Goal: Task Accomplishment & Management: Manage account settings

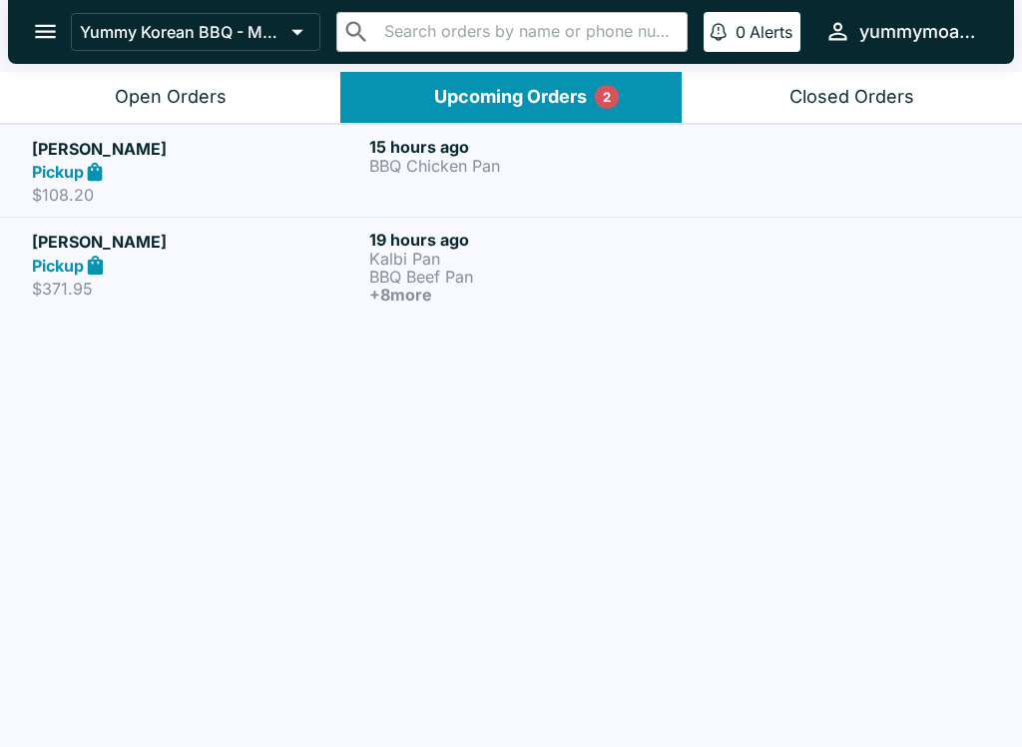
click at [403, 181] on div "15 hours ago BBQ Chicken Pan" at bounding box center [533, 171] width 329 height 69
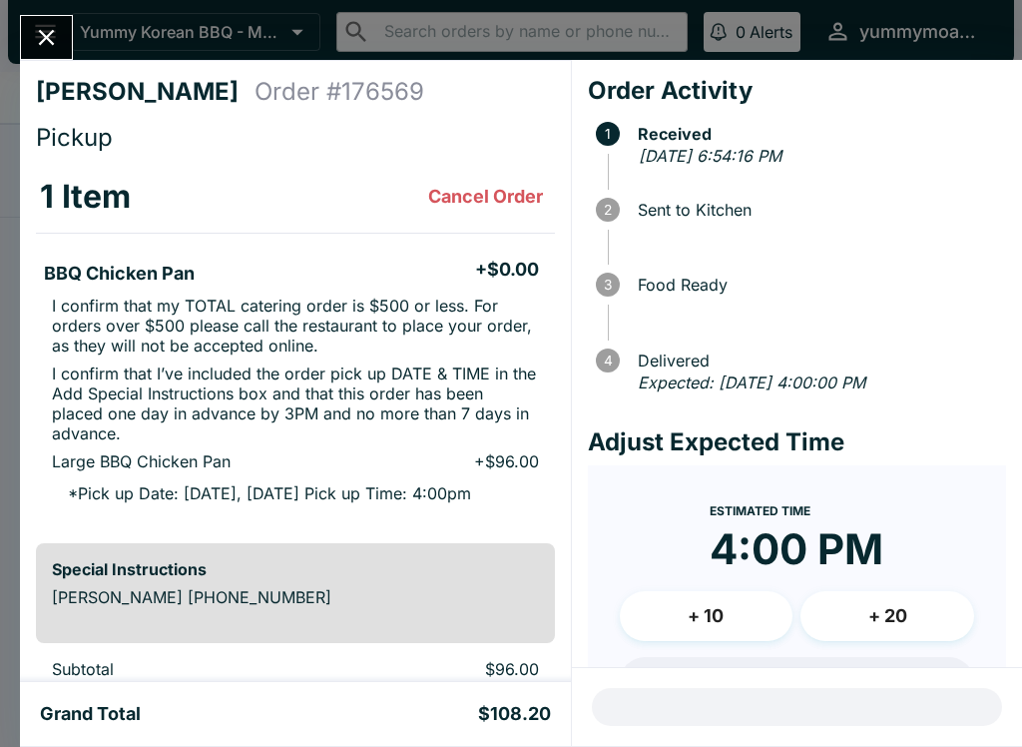
click at [27, 35] on button "Close" at bounding box center [46, 37] width 51 height 43
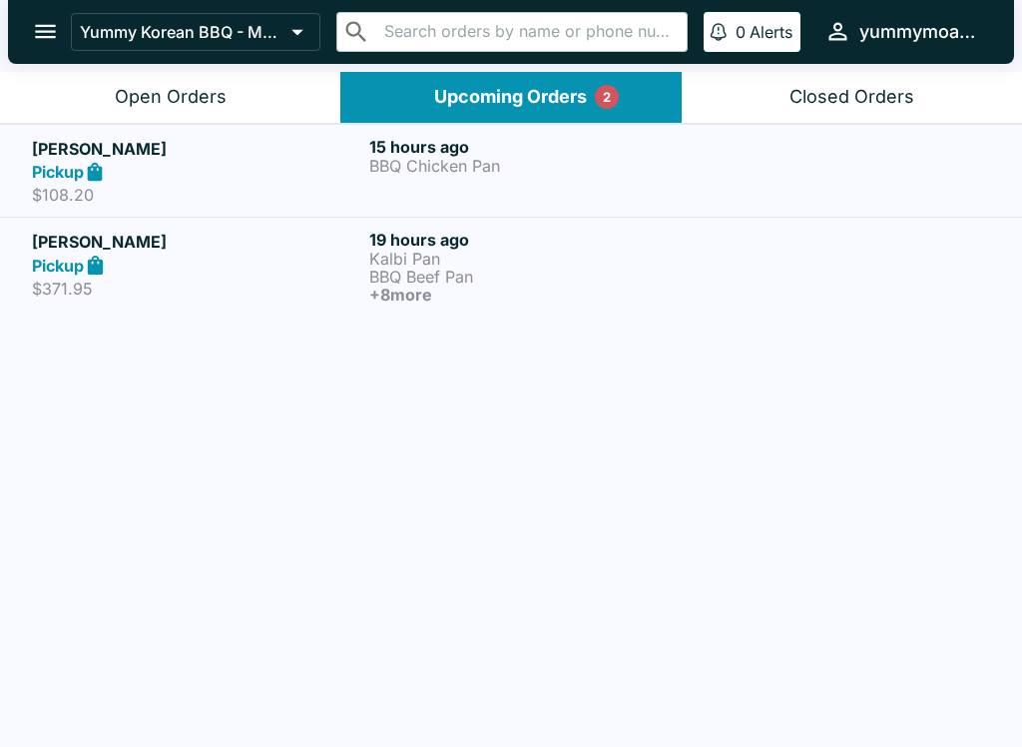
click at [132, 260] on div "Pickup" at bounding box center [196, 265] width 329 height 23
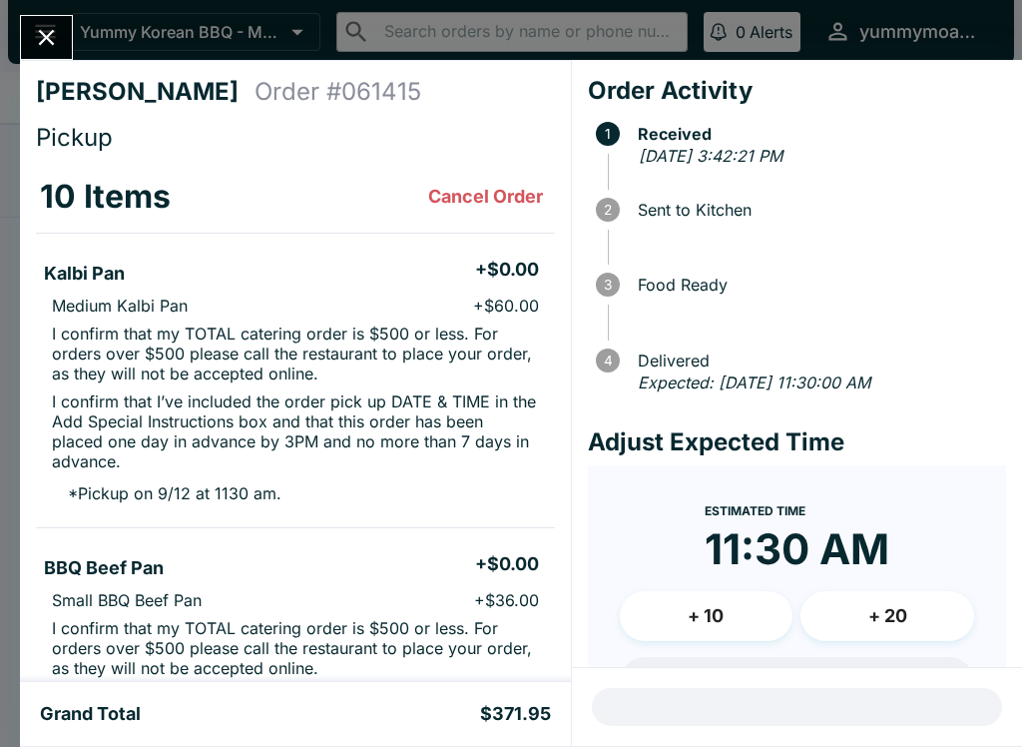
click at [45, 53] on button "Close" at bounding box center [46, 37] width 51 height 43
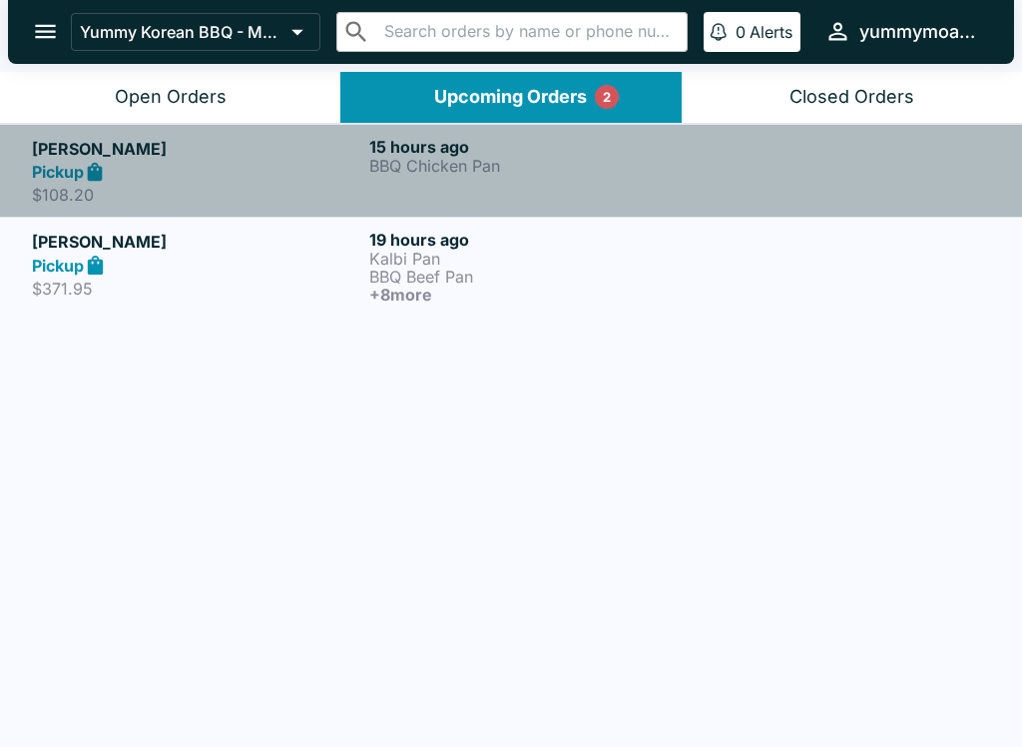
click at [70, 181] on strong "Pickup" at bounding box center [58, 172] width 52 height 20
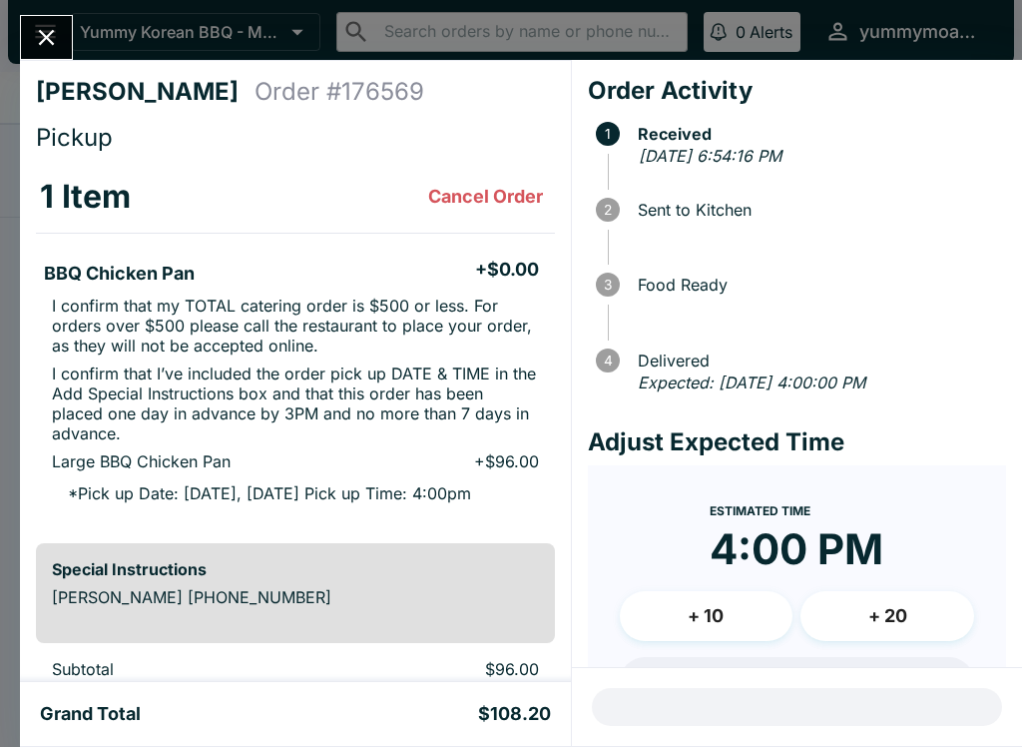
click at [53, 57] on button "Close" at bounding box center [46, 37] width 51 height 43
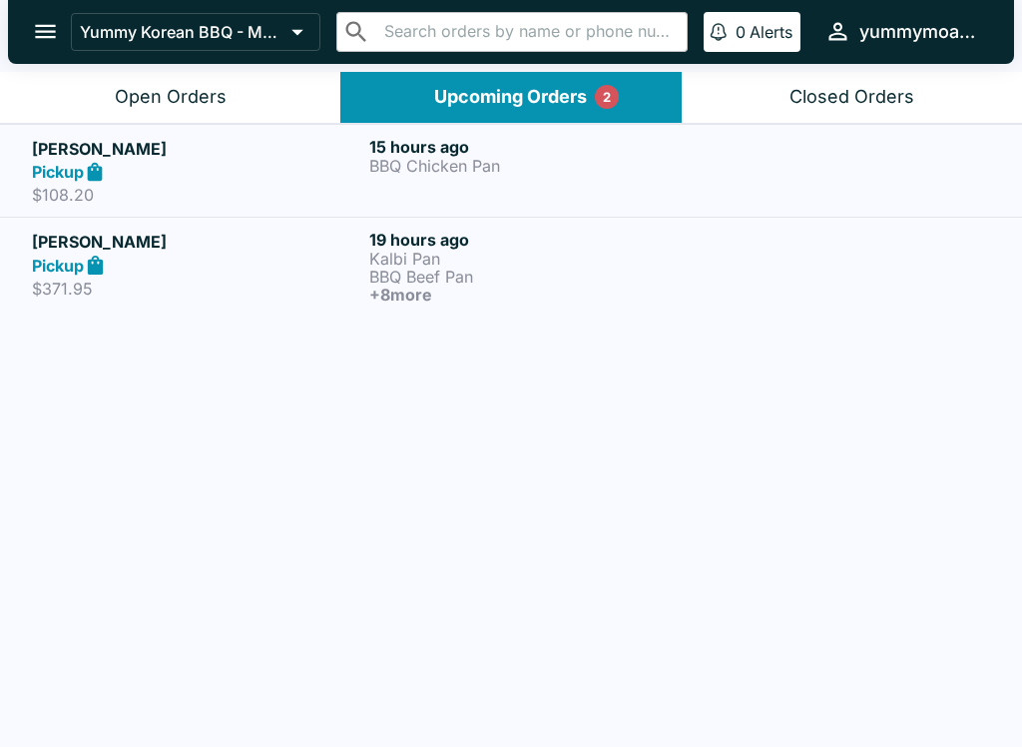
click at [132, 104] on div "Open Orders" at bounding box center [171, 97] width 112 height 23
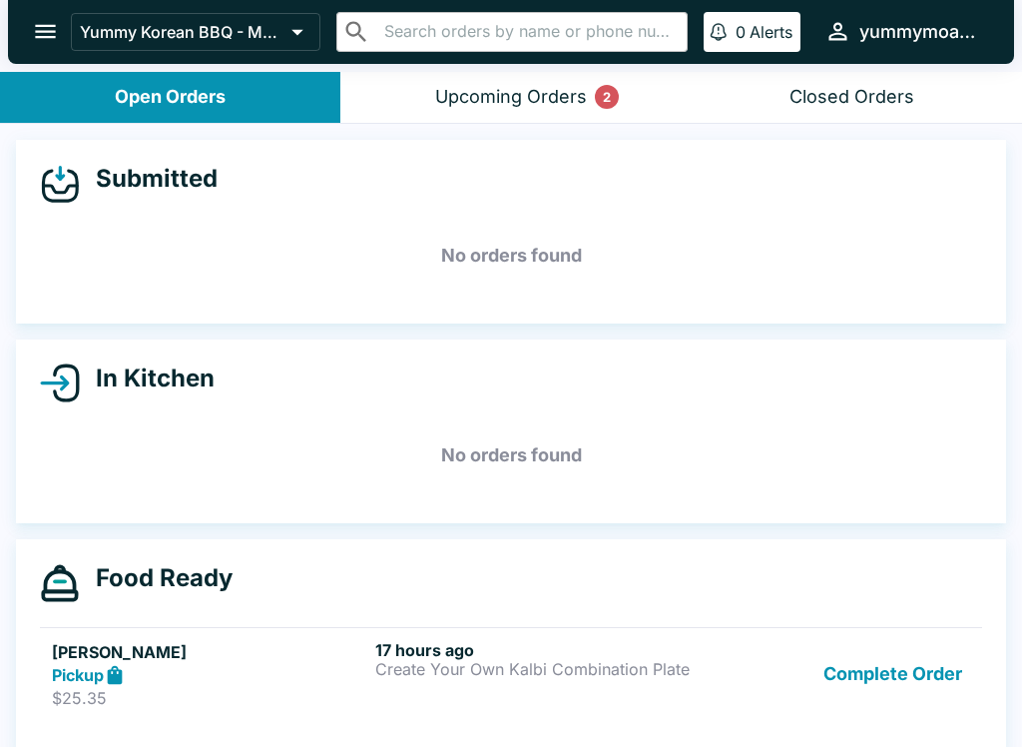
click at [466, 108] on button "Upcoming Orders 2" at bounding box center [510, 97] width 340 height 51
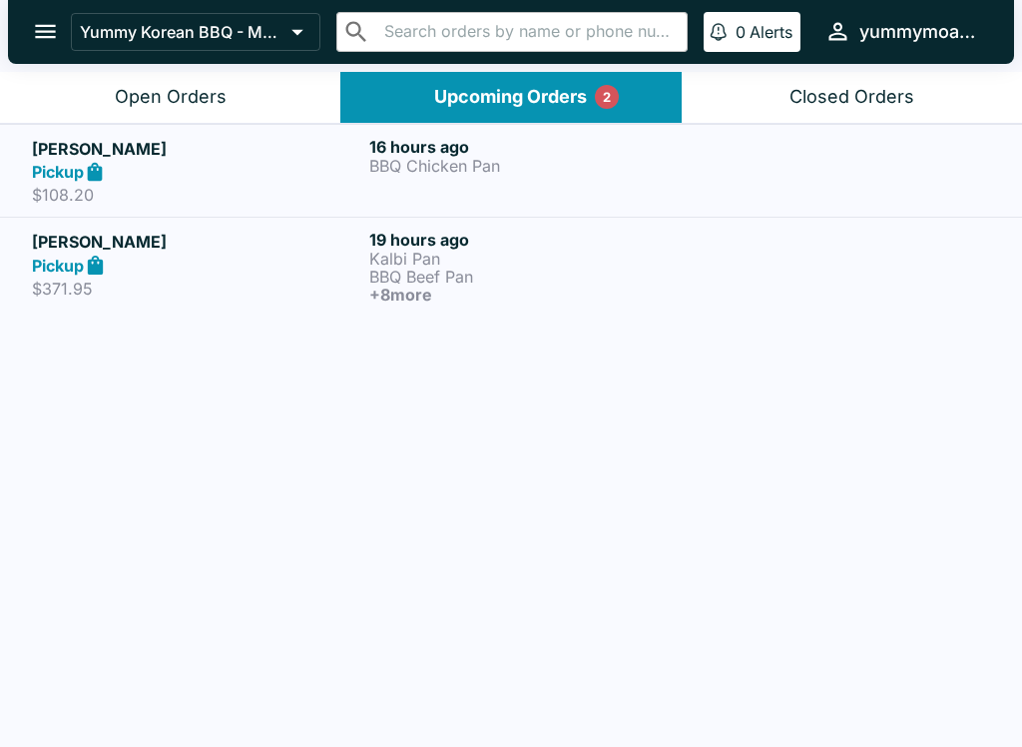
click at [235, 85] on button "Open Orders" at bounding box center [170, 97] width 340 height 51
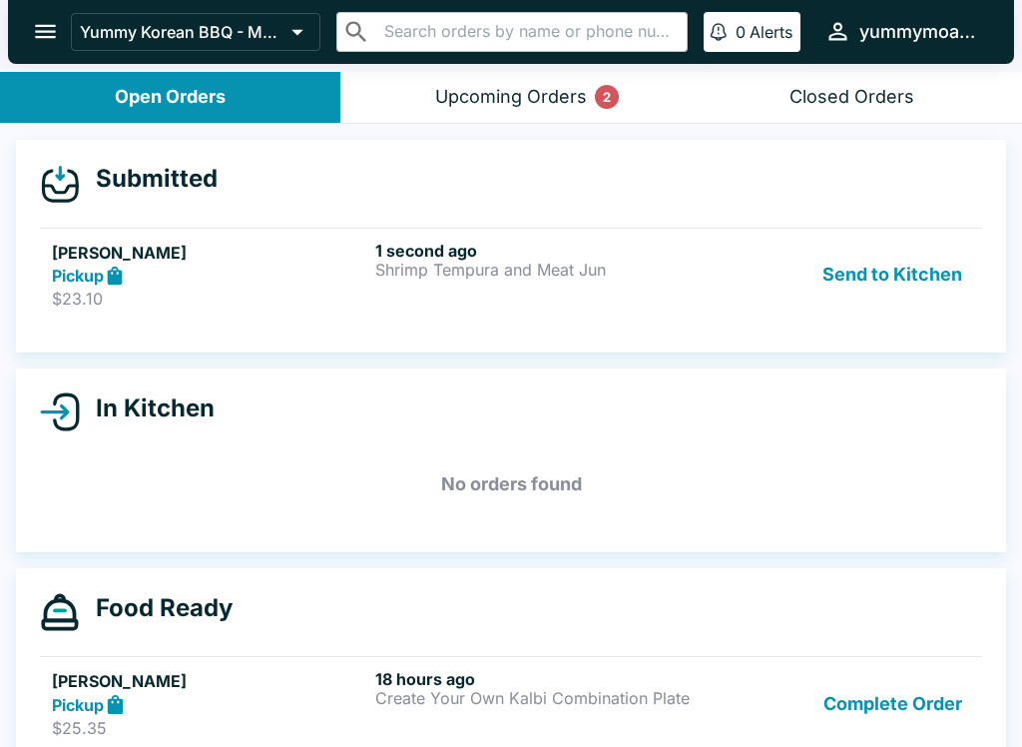
click at [853, 273] on button "Send to Kitchen" at bounding box center [893, 275] width 156 height 69
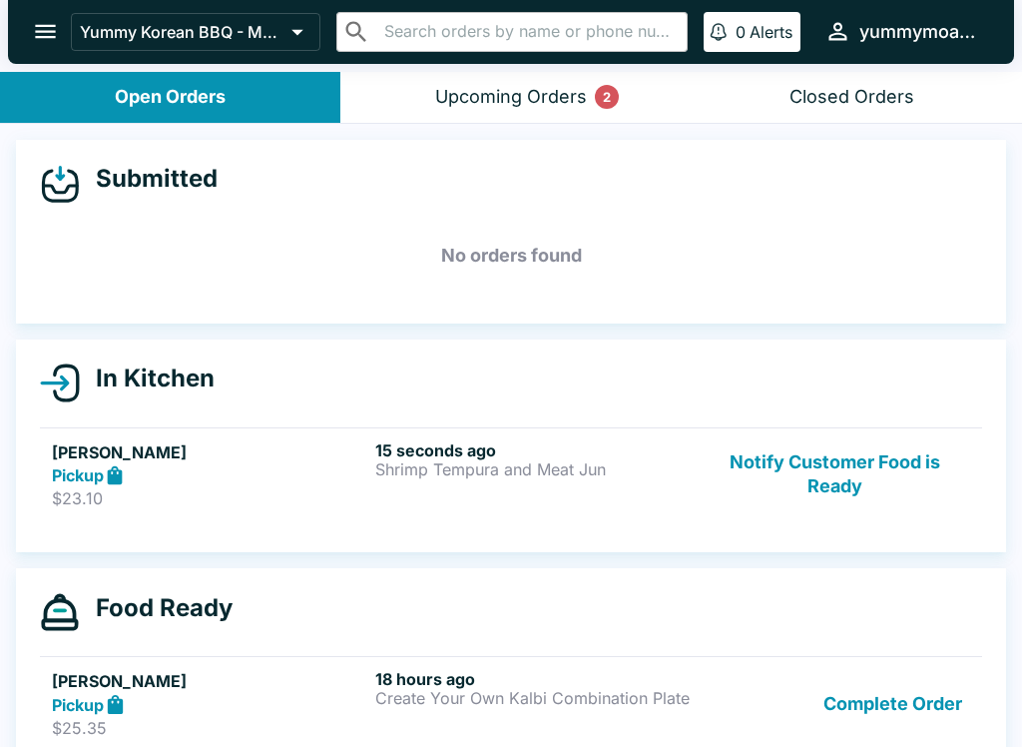
click at [476, 455] on h6 "15 seconds ago" at bounding box center [532, 450] width 315 height 20
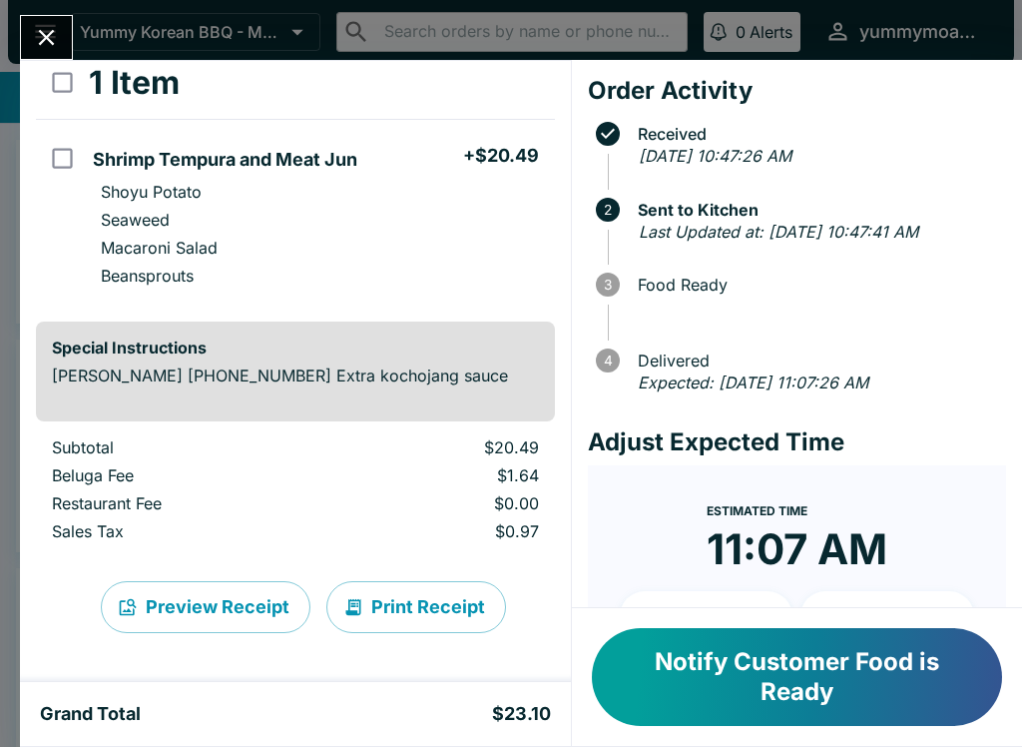
scroll to position [114, 0]
click at [805, 707] on button "Notify Customer Food is Ready" at bounding box center [797, 677] width 410 height 98
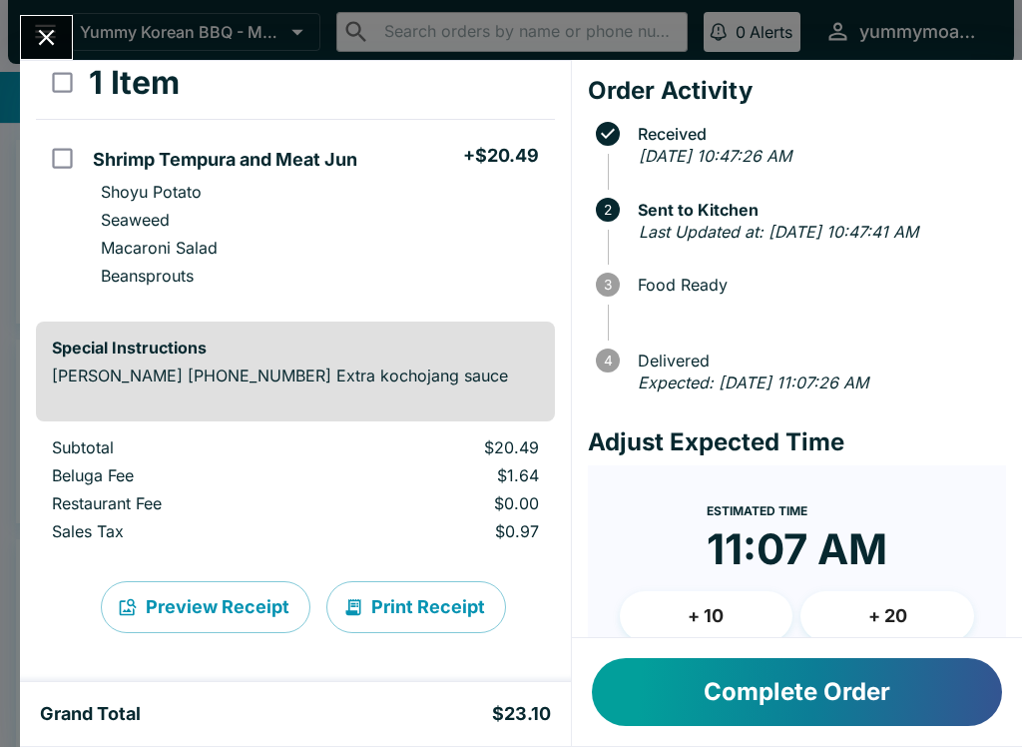
click at [804, 706] on button "Complete Order" at bounding box center [797, 692] width 410 height 68
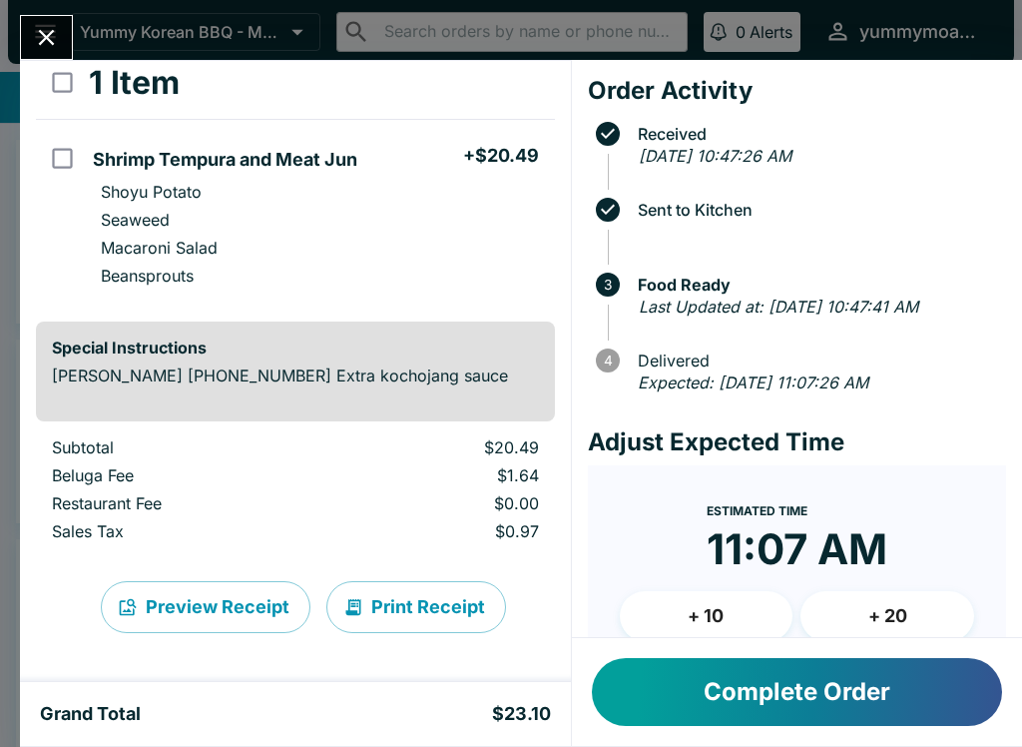
click at [822, 689] on button "Complete Order" at bounding box center [797, 692] width 410 height 68
click at [781, 699] on button "Complete Order" at bounding box center [797, 692] width 410 height 68
click at [729, 635] on button "+ 10" at bounding box center [707, 616] width 174 height 50
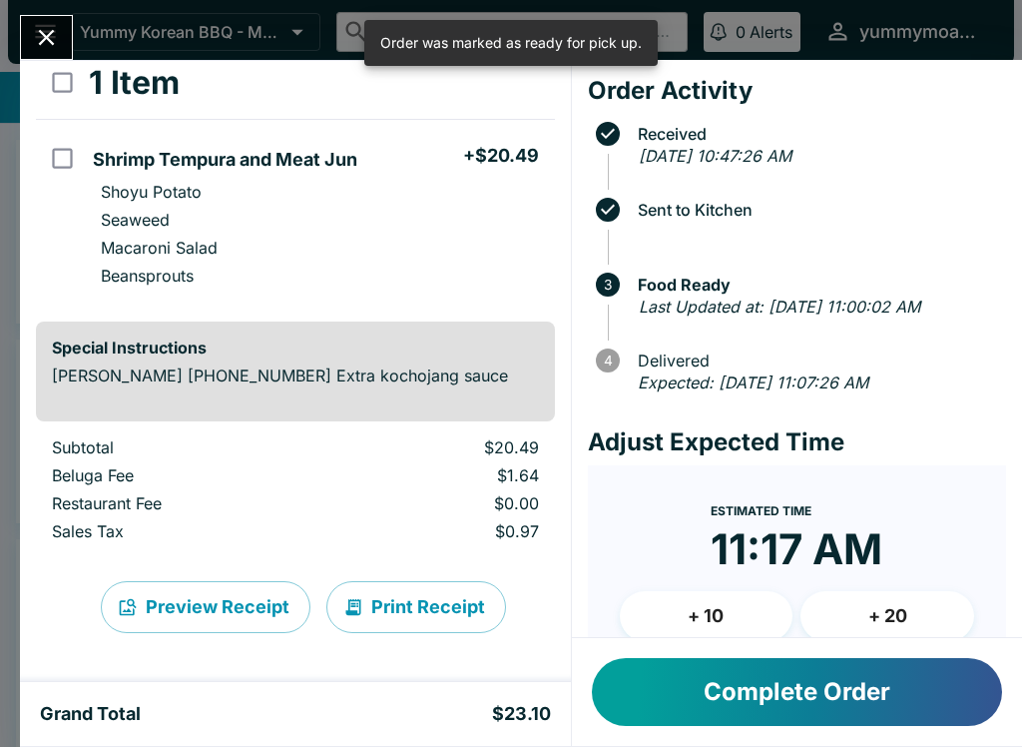
click at [46, 55] on button "Close" at bounding box center [46, 37] width 51 height 43
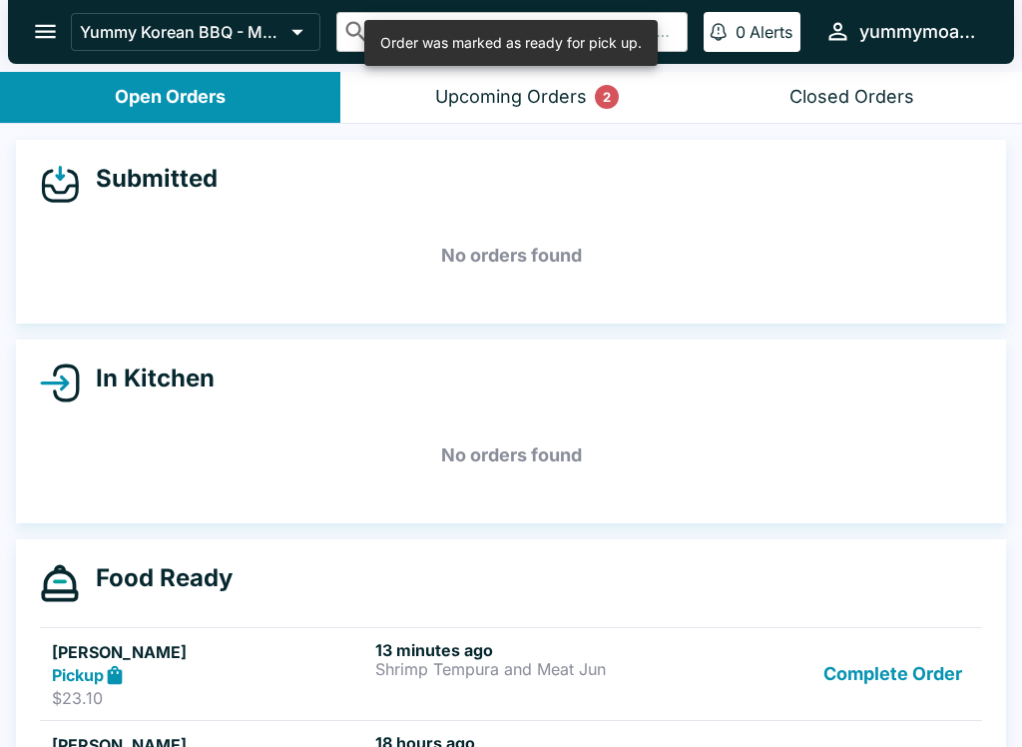
click at [560, 87] on div "Upcoming Orders 2" at bounding box center [511, 97] width 152 height 23
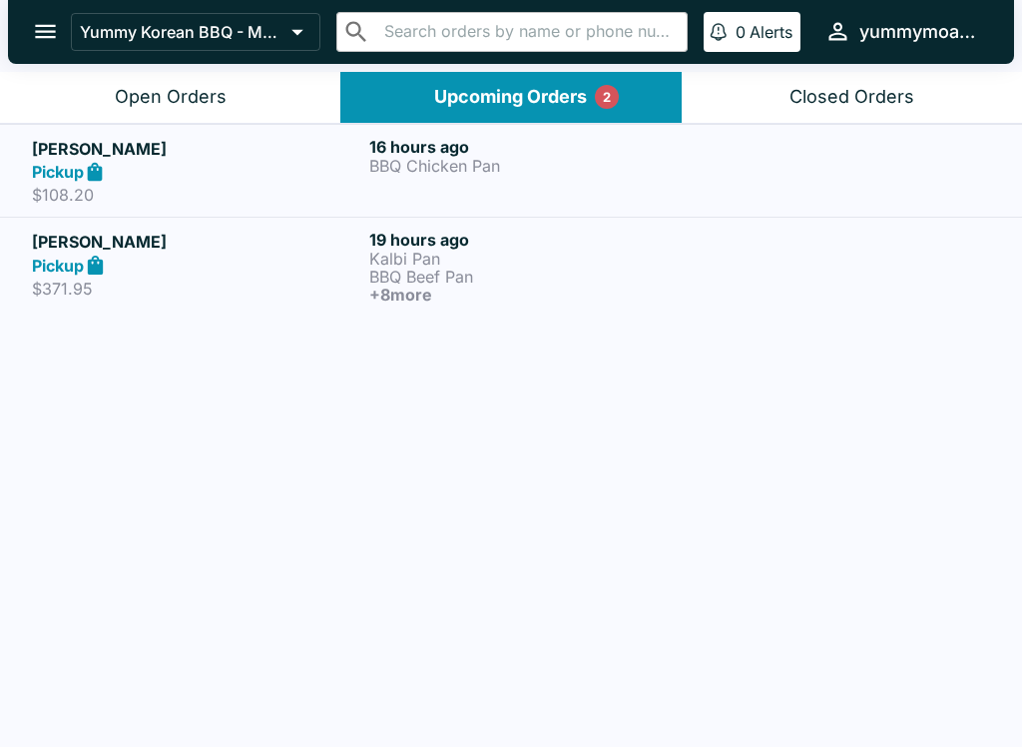
click at [49, 174] on strong "Pickup" at bounding box center [58, 172] width 52 height 20
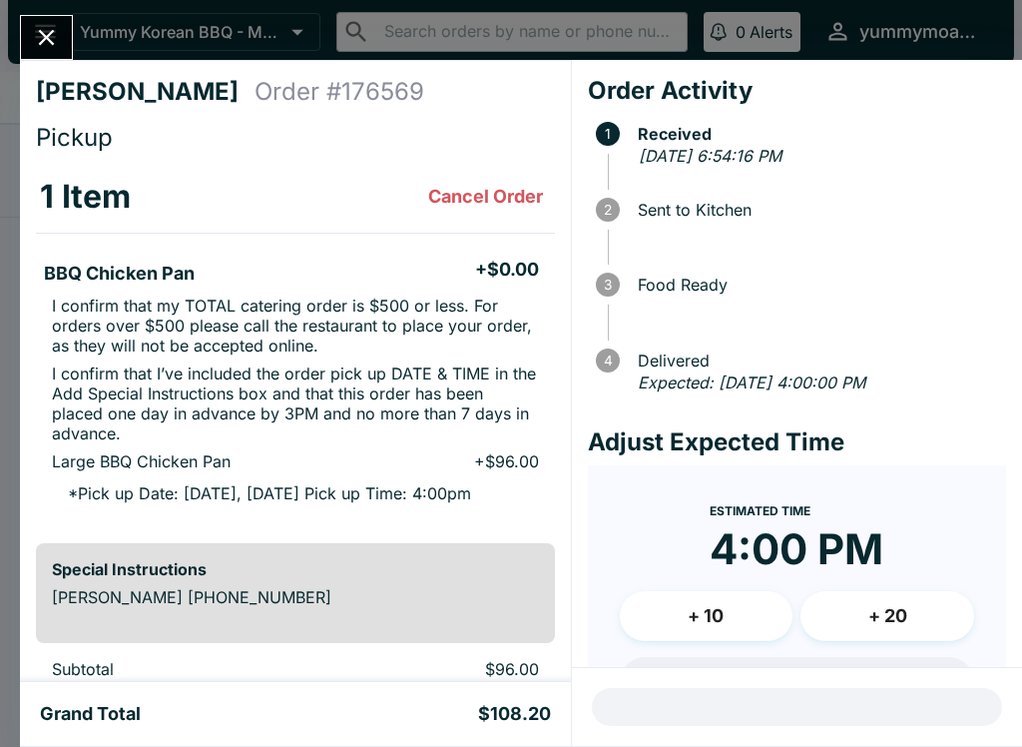
click at [38, 58] on button "Close" at bounding box center [46, 37] width 51 height 43
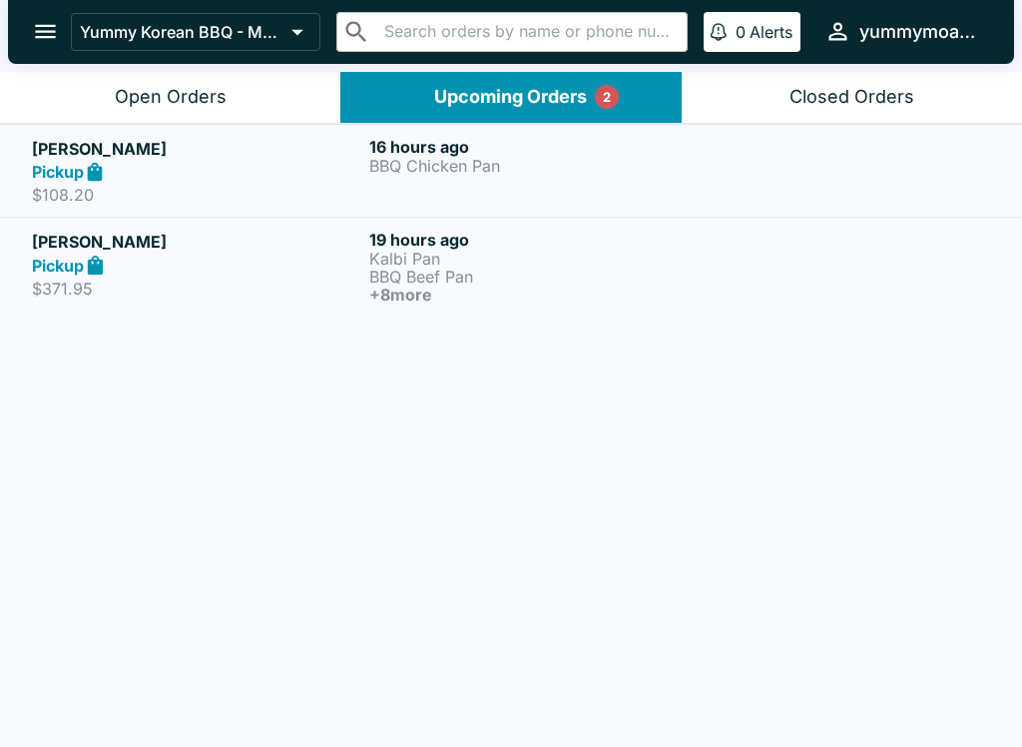
scroll to position [3, 0]
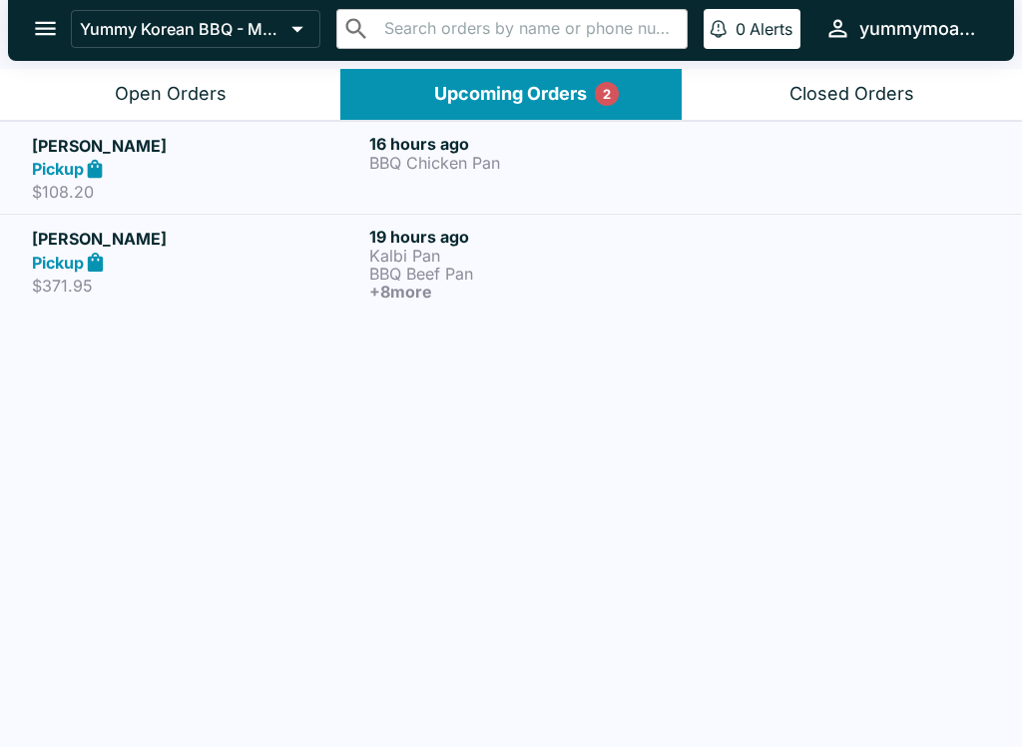
click at [74, 262] on strong "Pickup" at bounding box center [58, 263] width 52 height 20
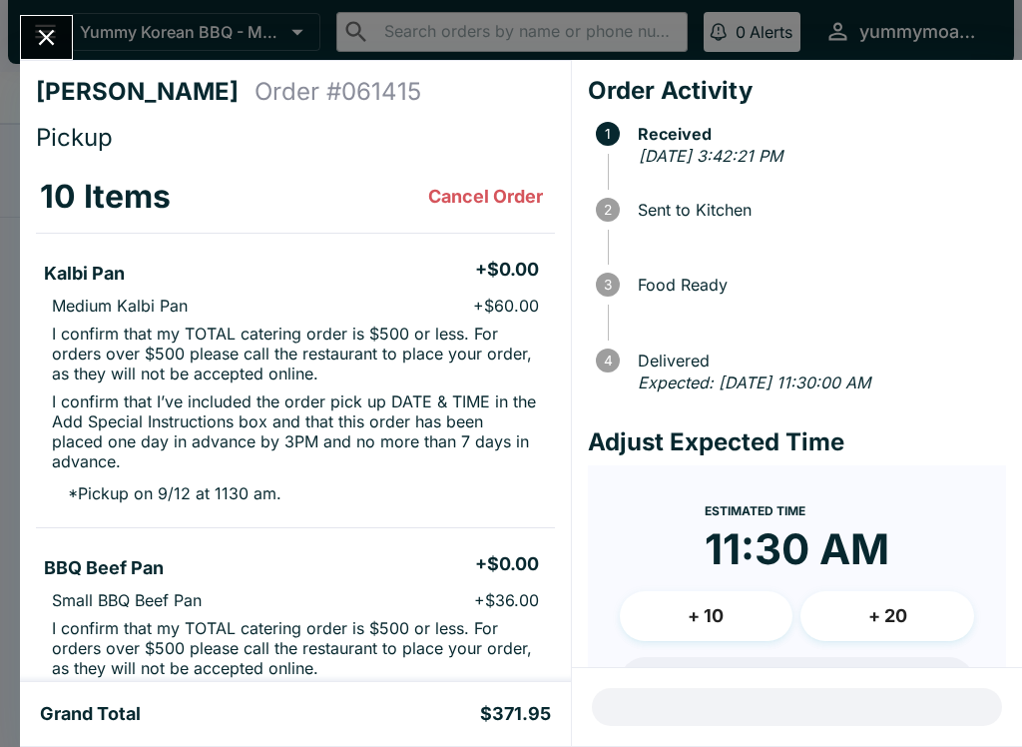
click at [30, 57] on div at bounding box center [46, 37] width 53 height 45
click at [45, 55] on button "Close" at bounding box center [46, 37] width 51 height 43
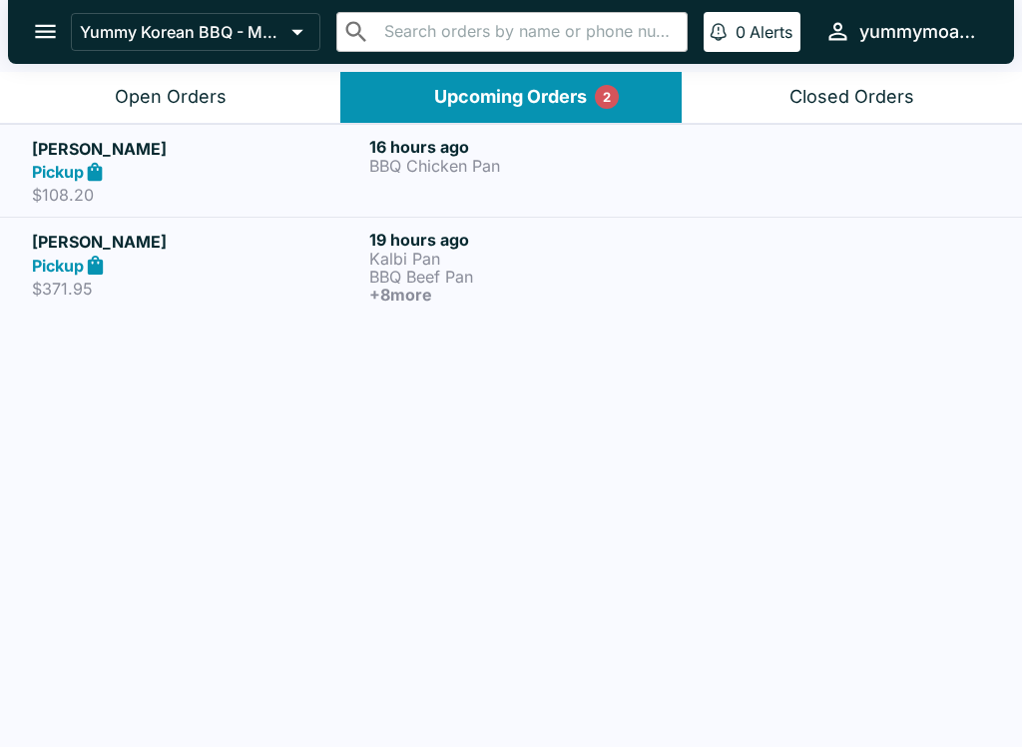
click at [213, 89] on div "Open Orders" at bounding box center [171, 97] width 112 height 23
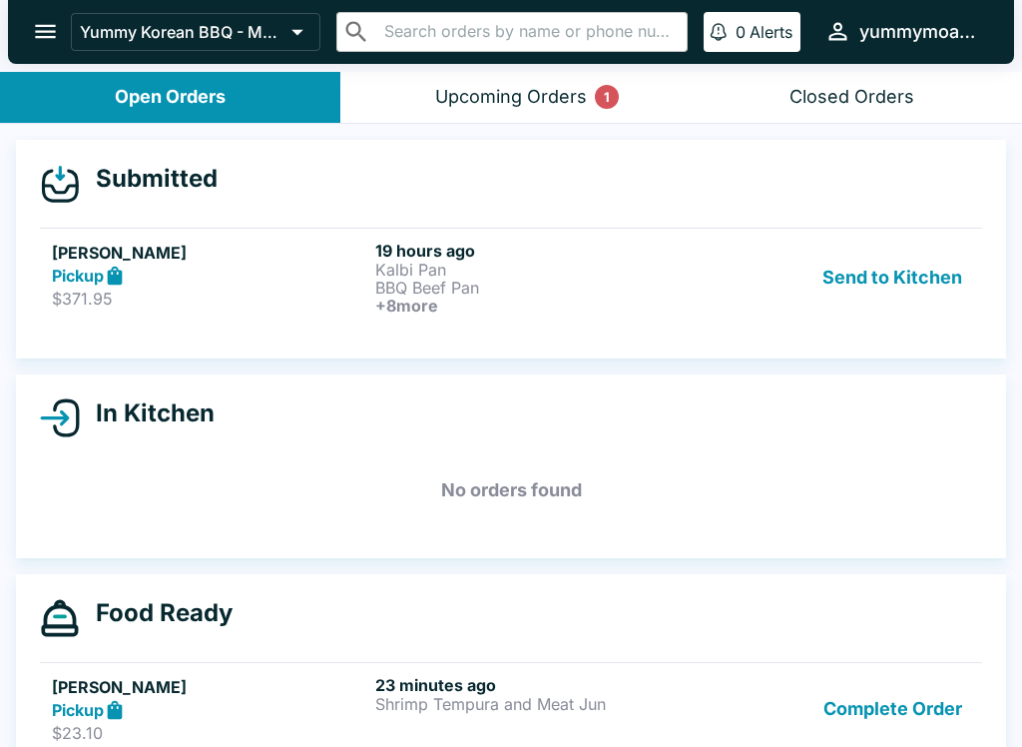
click at [921, 284] on button "Send to Kitchen" at bounding box center [893, 278] width 156 height 74
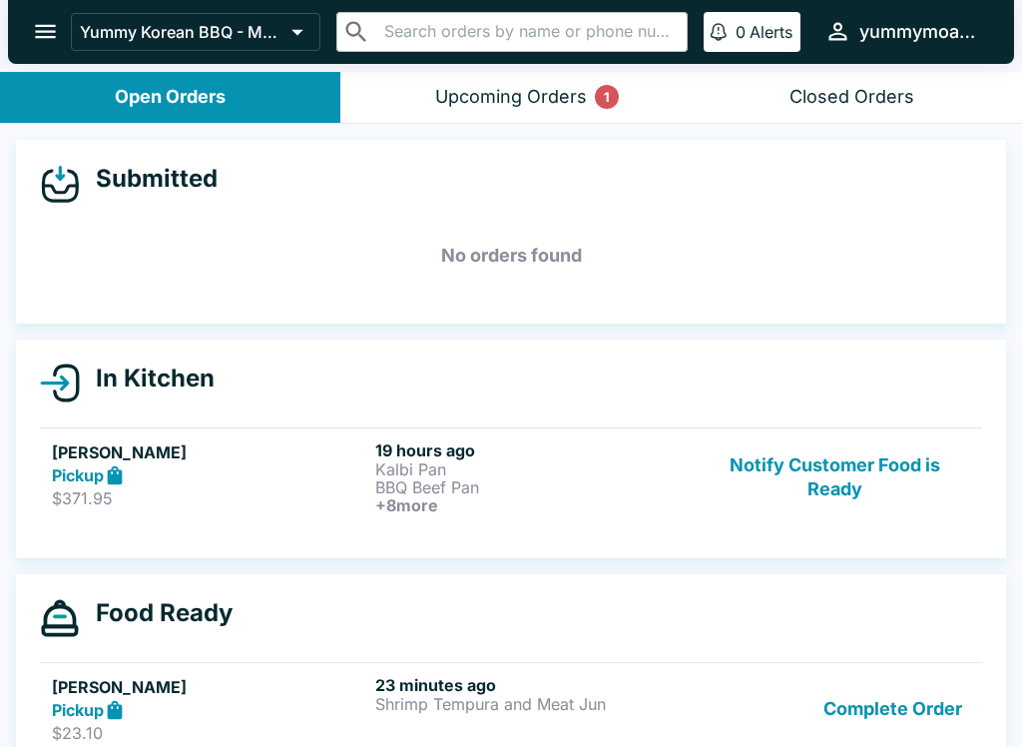
click at [338, 498] on p "$371.95" at bounding box center [209, 498] width 315 height 20
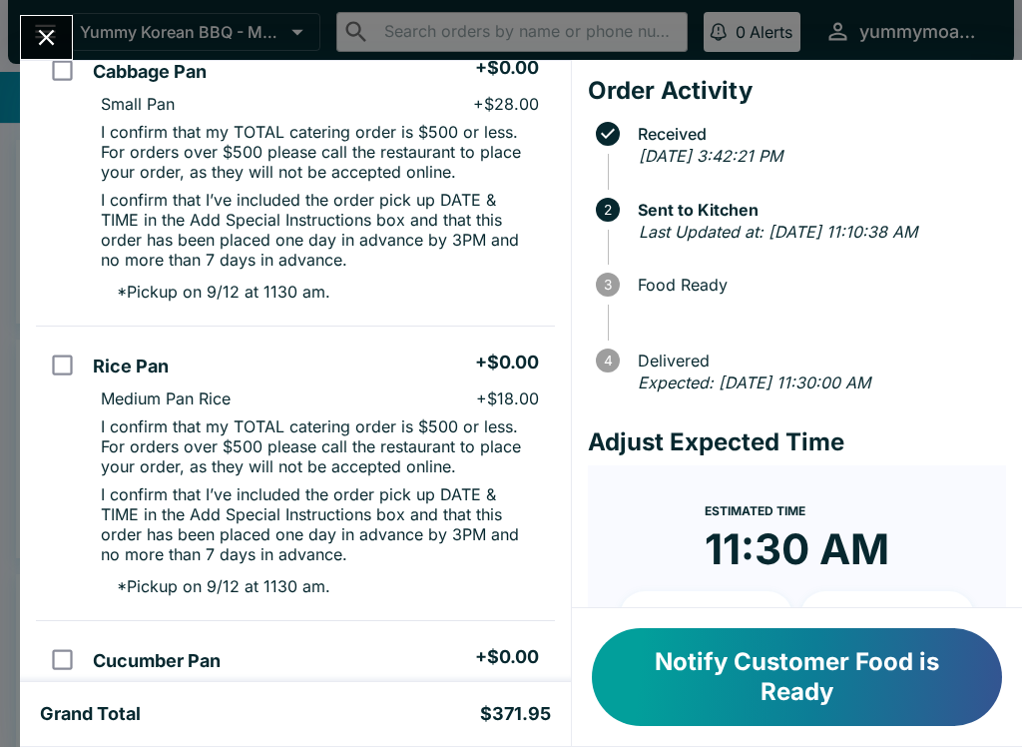
scroll to position [1739, 0]
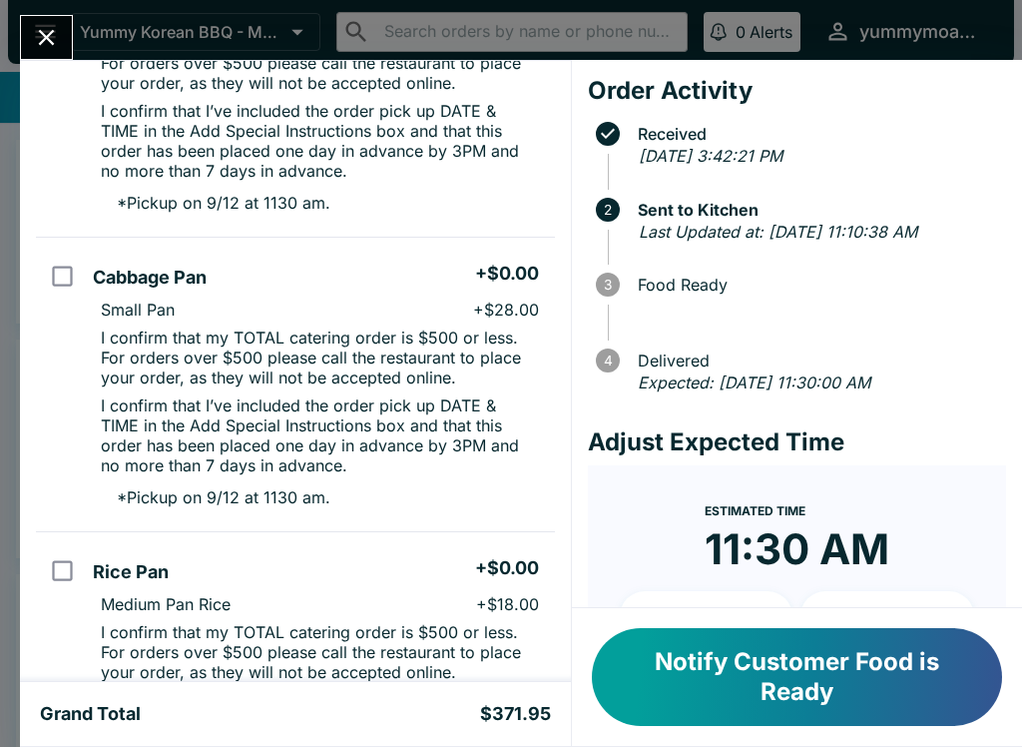
click at [57, 21] on button "Close" at bounding box center [46, 37] width 51 height 43
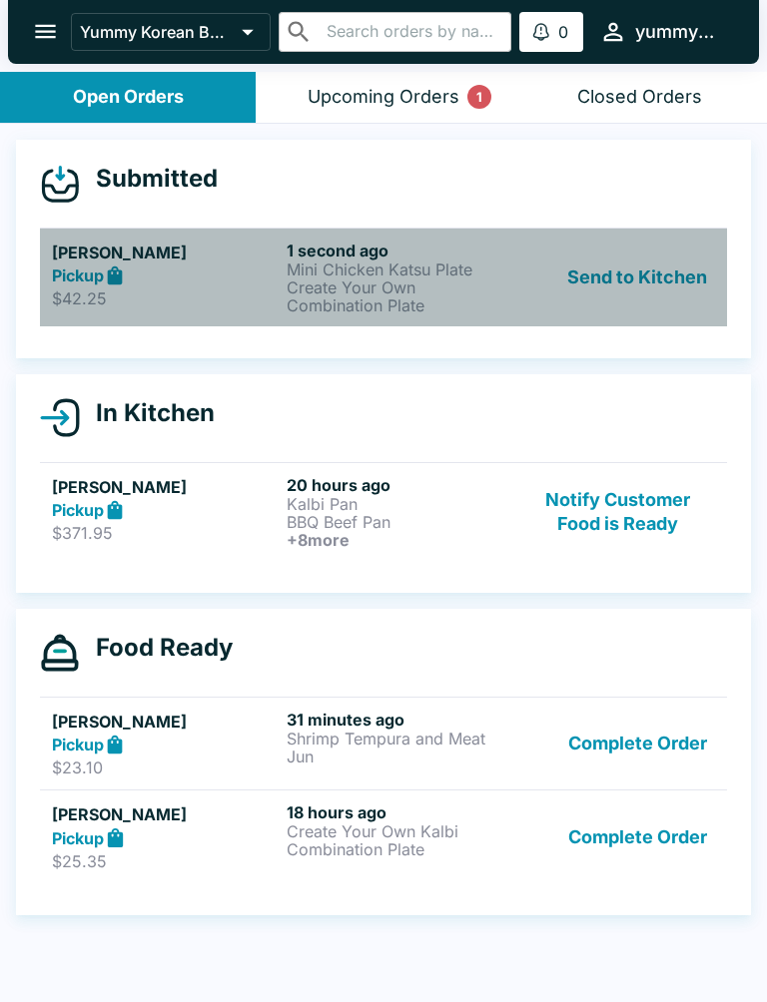
click at [105, 266] on icon at bounding box center [115, 276] width 23 height 23
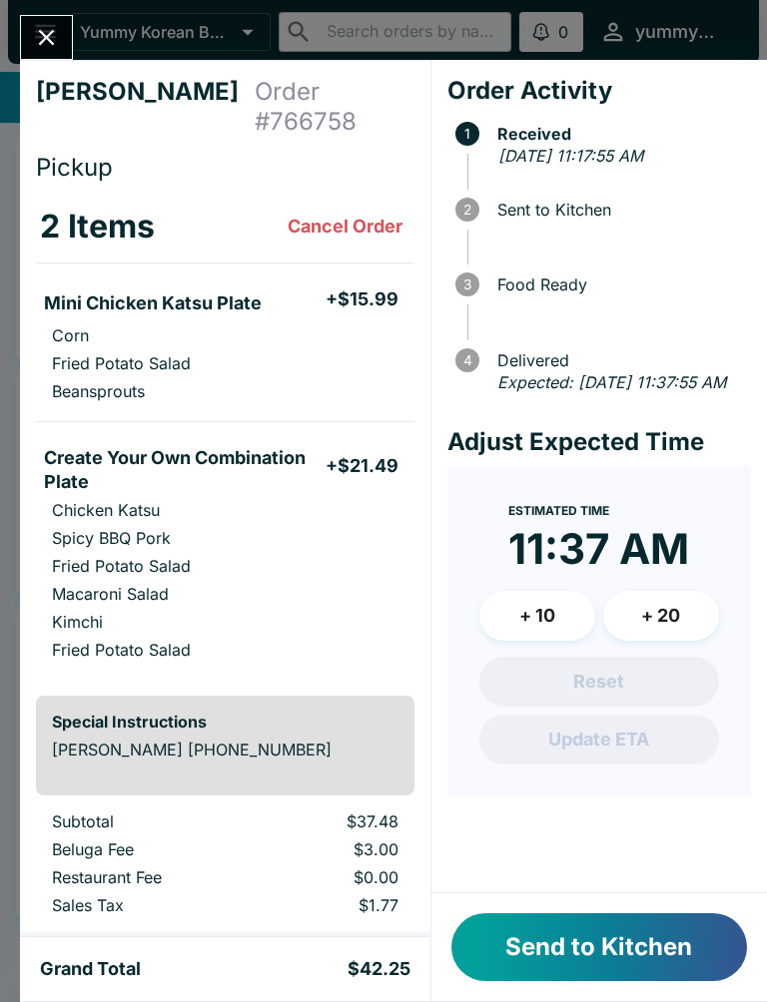
click at [592, 746] on button "Send to Kitchen" at bounding box center [599, 948] width 296 height 68
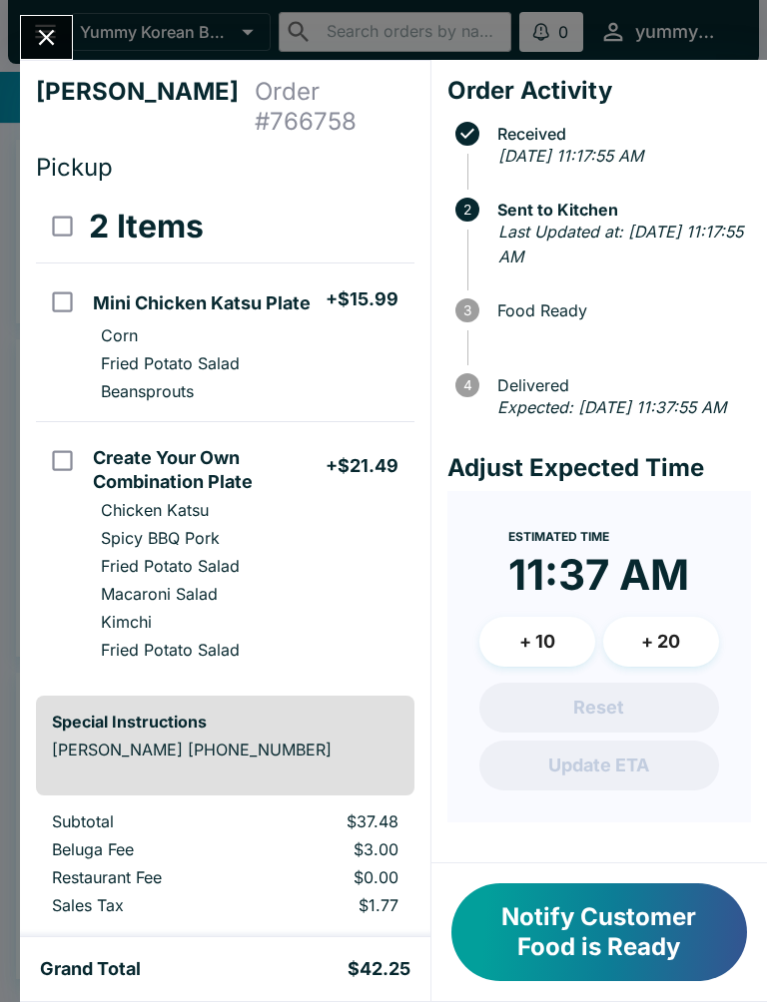
click at [54, 18] on button "Close" at bounding box center [46, 37] width 51 height 43
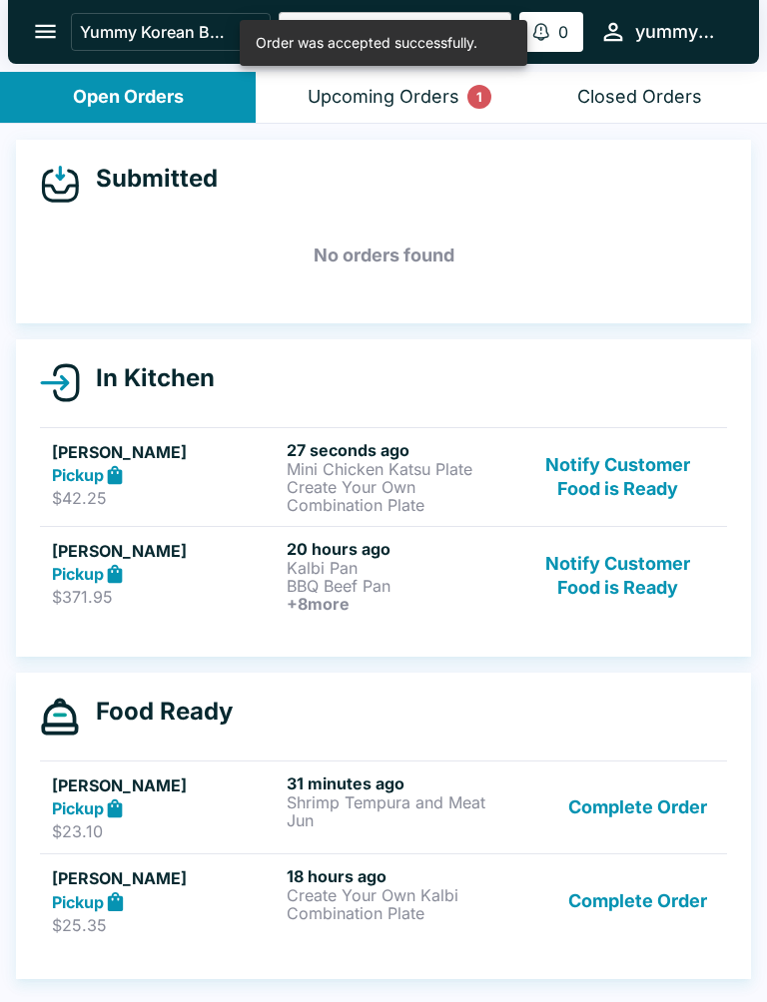
click at [272, 746] on div "Pickup" at bounding box center [165, 809] width 227 height 23
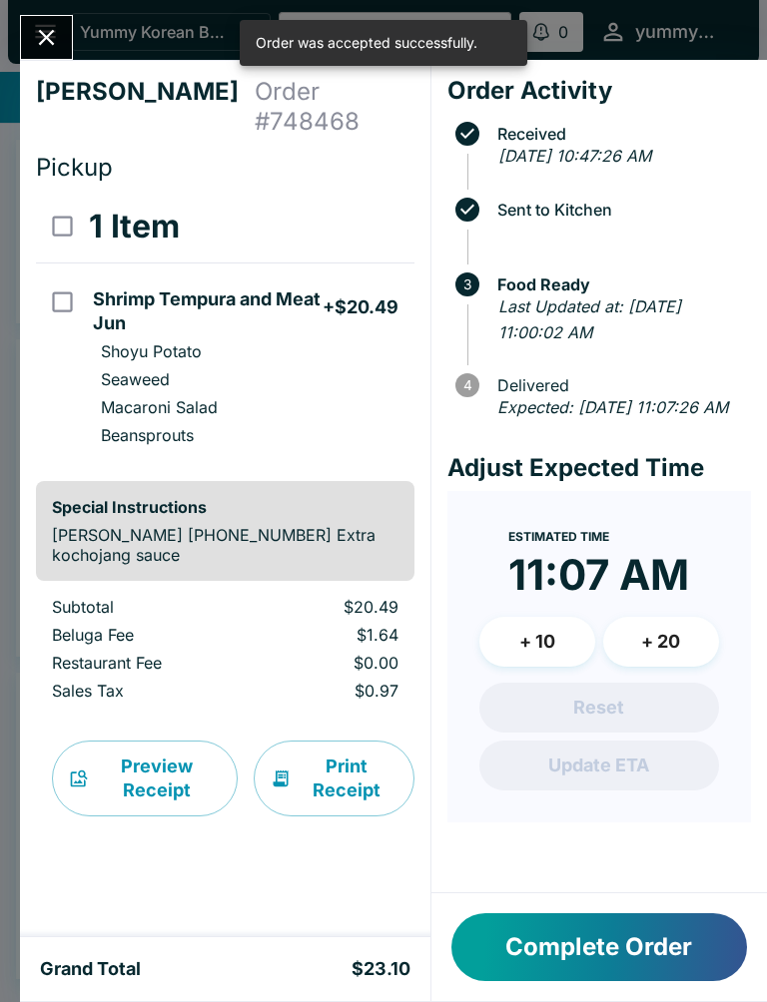
click at [45, 43] on icon "Close" at bounding box center [46, 37] width 27 height 27
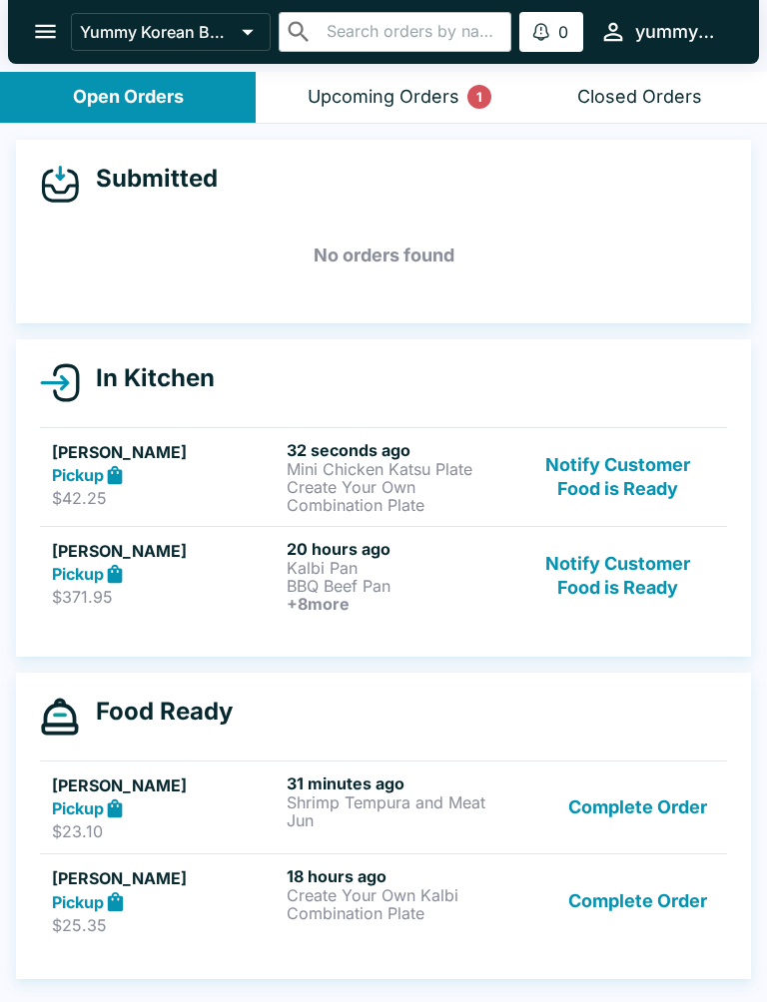
click at [328, 559] on p "Kalbi Pan" at bounding box center [400, 568] width 227 height 18
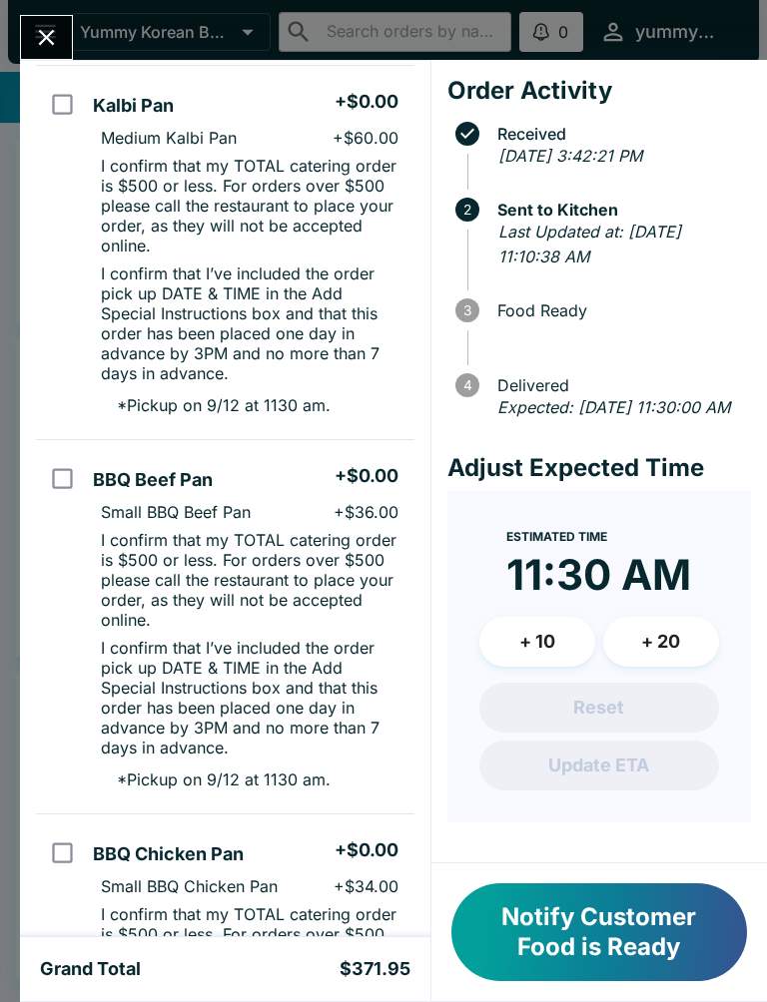
scroll to position [197, 0]
click at [752, 102] on div "Order Activity Received [DATE] 3:42:21 PM 2 Sent to Kitchen Last Updated at: [D…" at bounding box center [598, 462] width 335 height 804
click at [634, 450] on div "Order Activity Received [DATE] 3:42:21 PM 2 Sent to Kitchen Last Updated at: [D…" at bounding box center [598, 462] width 335 height 804
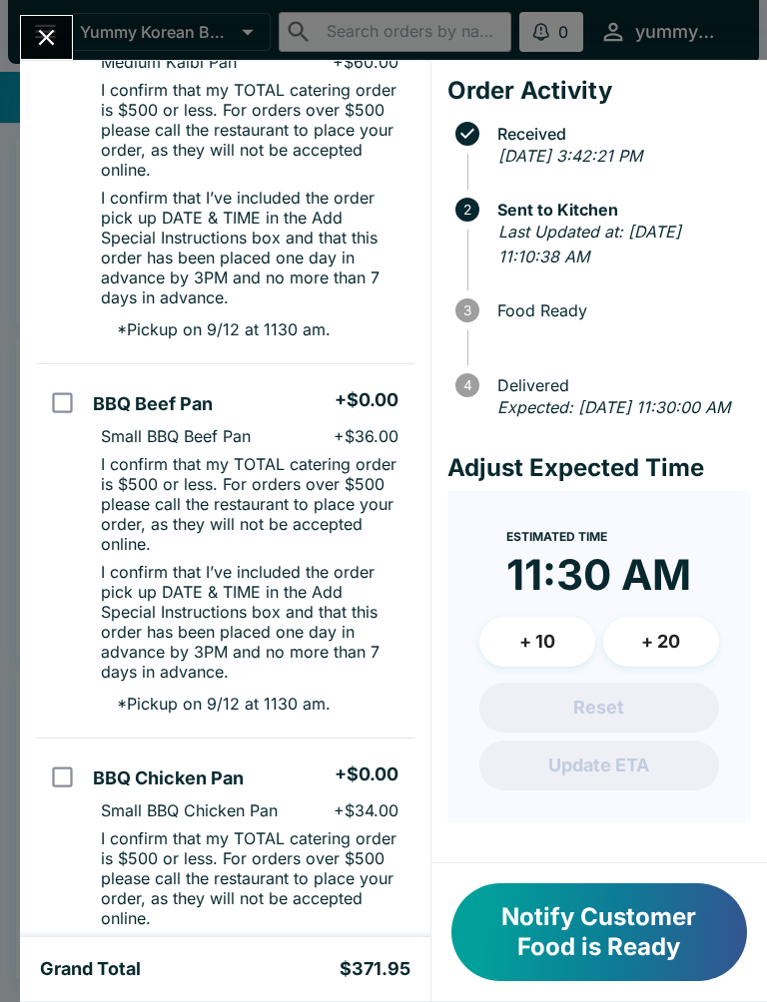
scroll to position [278, 0]
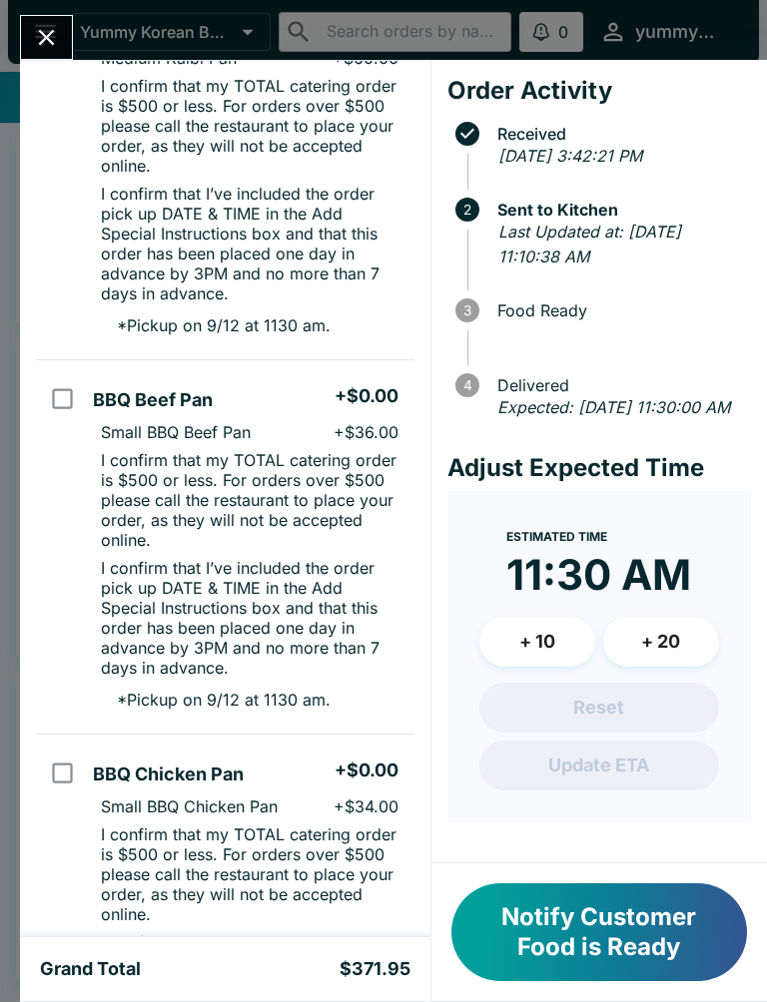
click at [218, 323] on td "Kalbi Pan + $0.00 Medium Kalbi Pan + $60.00 I confirm that my TOTAL catering or…" at bounding box center [249, 173] width 328 height 374
checkbox input "true"
click at [535, 446] on div "Order Activity Received [DATE] 3:42:21 PM 2 Sent to Kitchen Last Updated at: [D…" at bounding box center [598, 462] width 335 height 804
click at [574, 421] on div "Expected: [DATE] 11:30:00 AM" at bounding box center [620, 408] width 246 height 26
click at [562, 518] on form "Estimated Time 11:30 AM + 10 + 20 Reset Update ETA" at bounding box center [599, 656] width 304 height 331
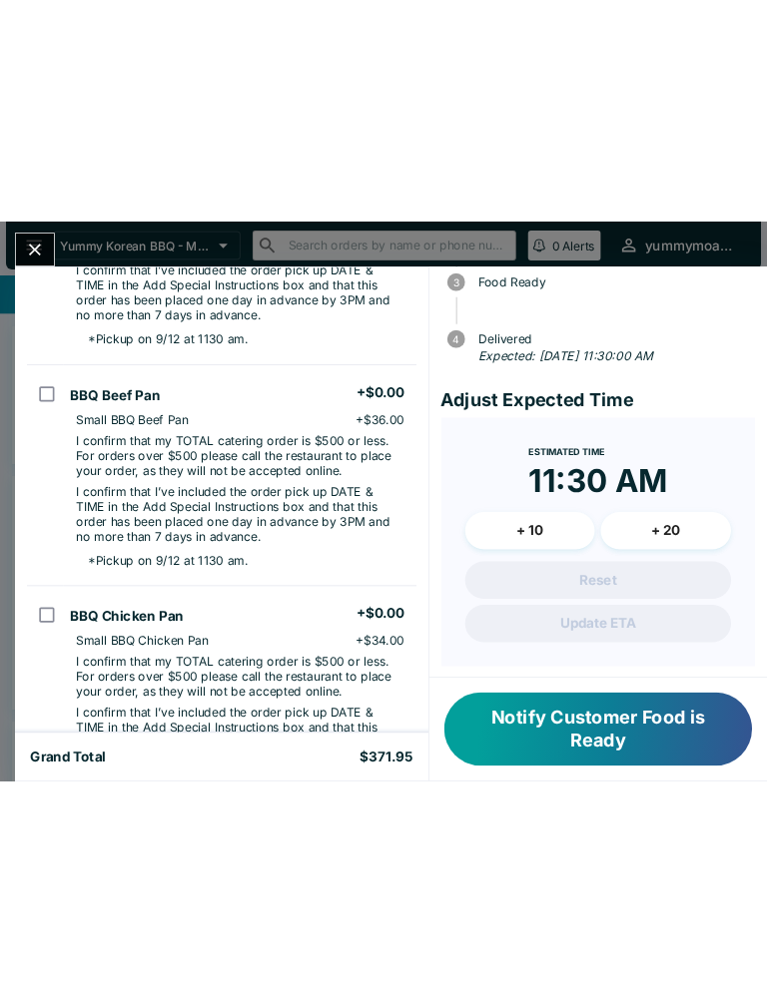
scroll to position [203, 0]
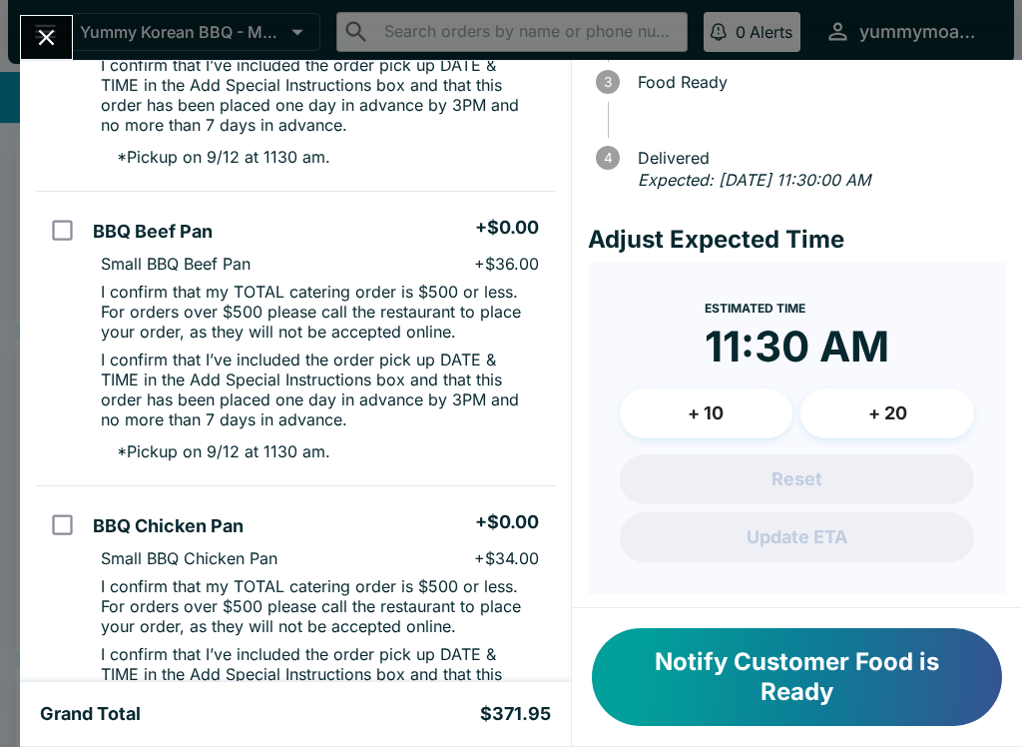
click at [47, 22] on button "Close" at bounding box center [46, 37] width 51 height 43
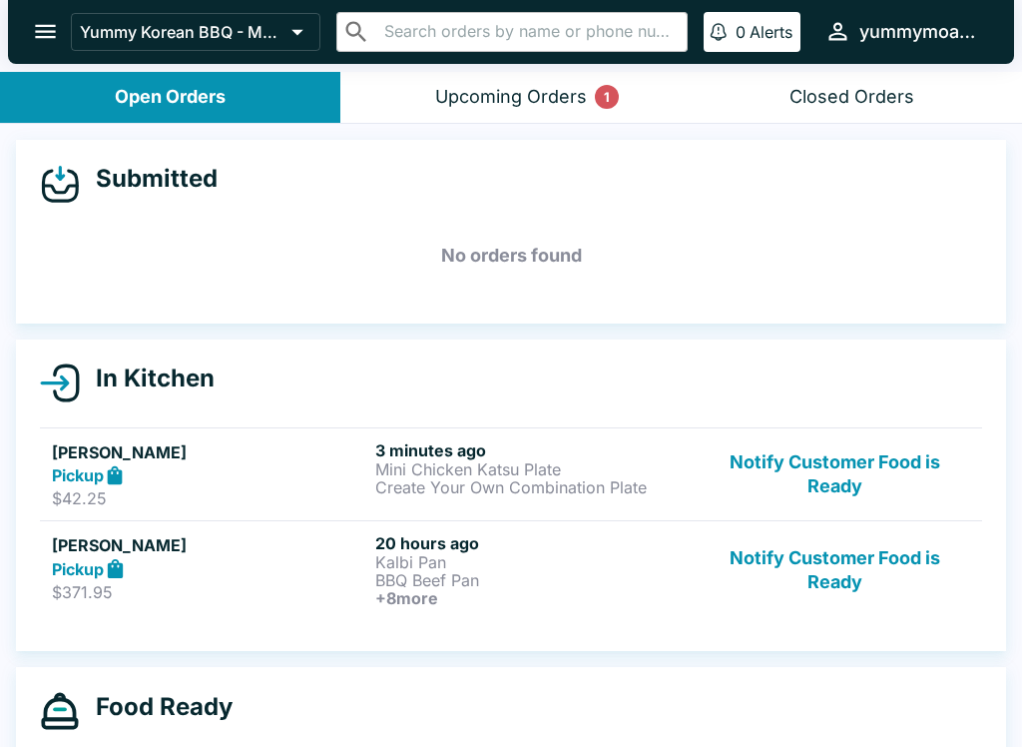
click at [457, 443] on h6 "3 minutes ago" at bounding box center [532, 450] width 315 height 20
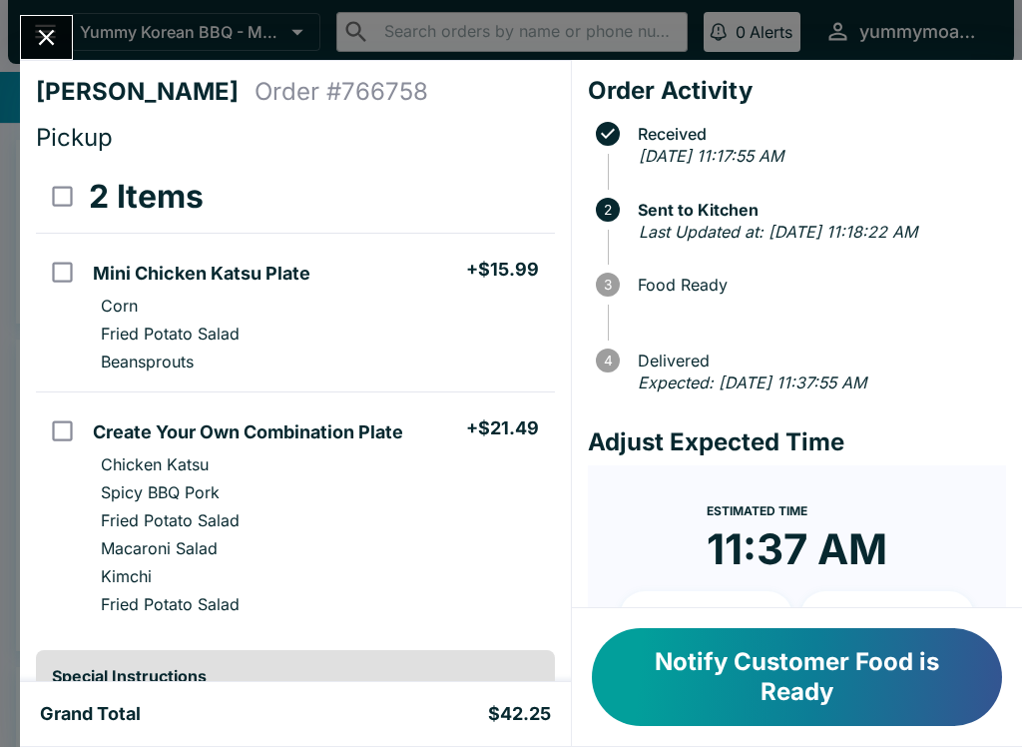
click at [908, 27] on div "[PERSON_NAME] Order # 766758 Pickup 2 Items Mini Chicken Katsu Plate + $15.99 C…" at bounding box center [511, 373] width 1022 height 747
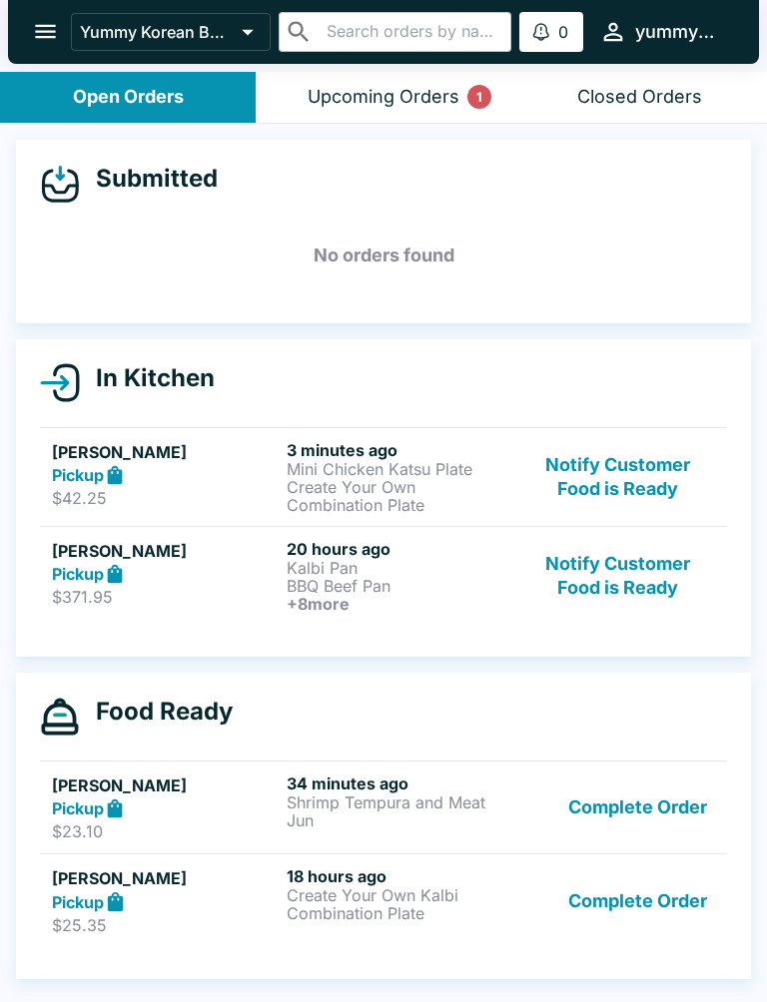
click at [92, 557] on h5 "[PERSON_NAME]" at bounding box center [165, 551] width 227 height 24
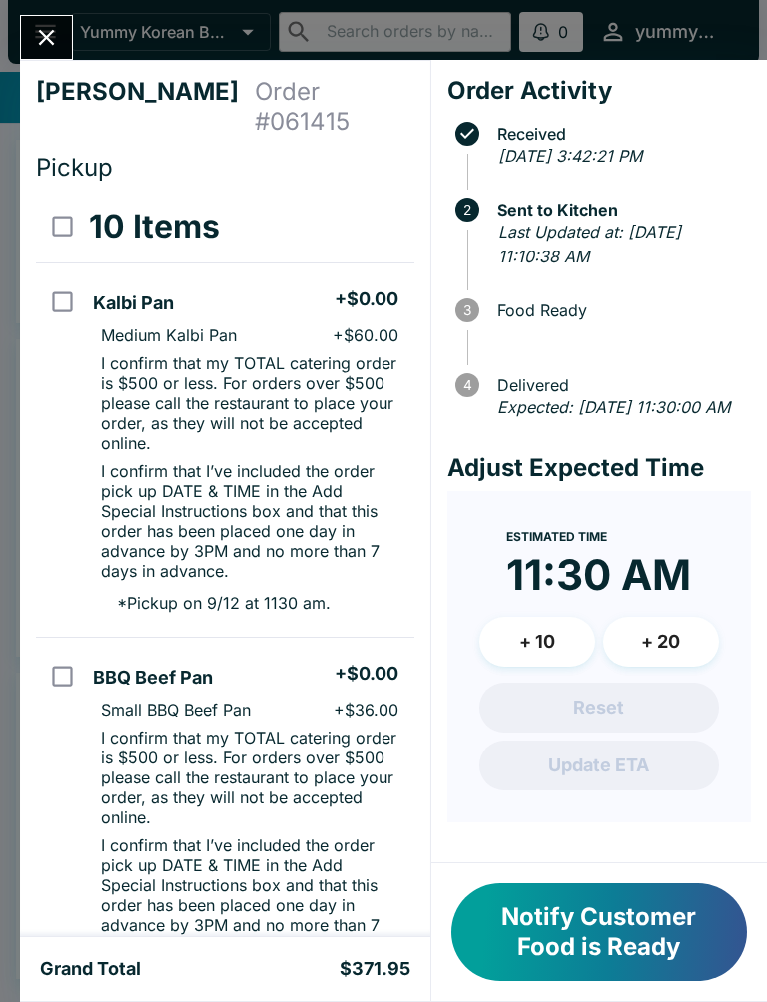
click at [31, 19] on button "Close" at bounding box center [46, 37] width 51 height 43
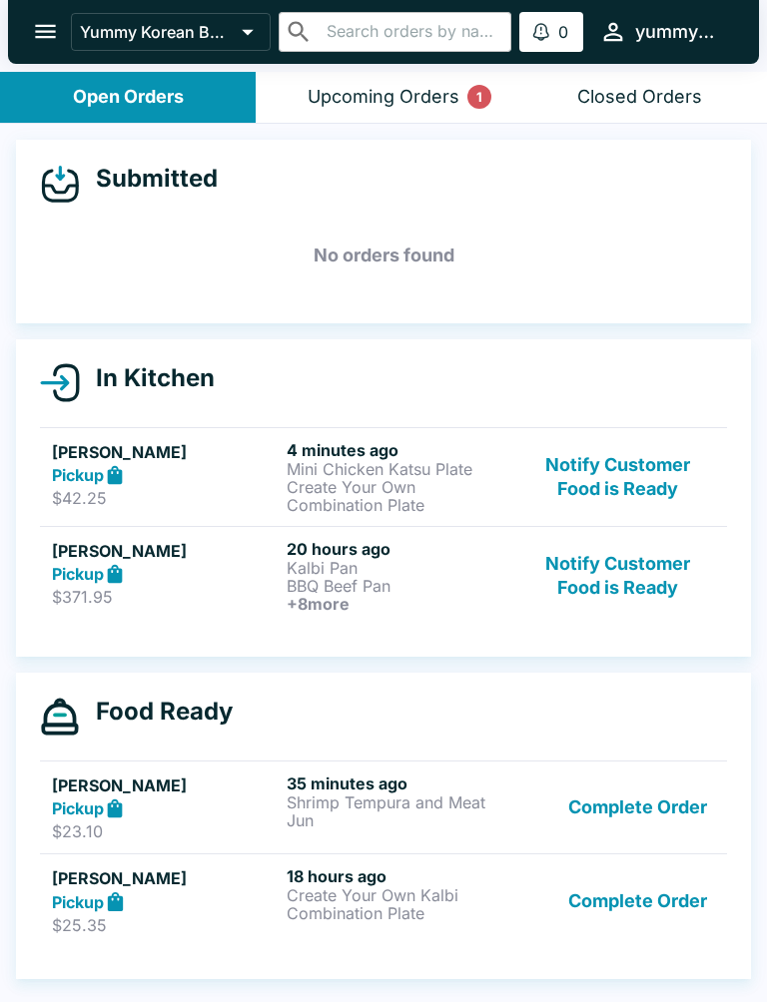
click at [291, 505] on p "Create Your Own Combination Plate" at bounding box center [400, 496] width 227 height 36
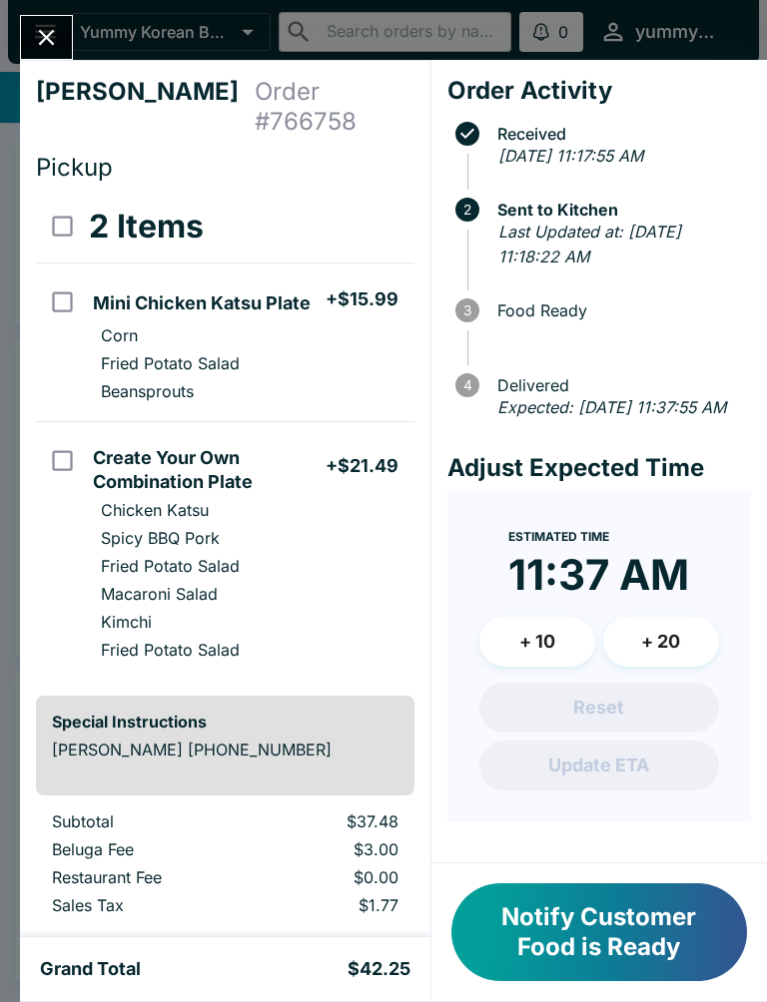
click at [103, 52] on div "[PERSON_NAME] Order # 766758 Pickup 2 Items Mini Chicken Katsu Plate + $15.99 C…" at bounding box center [383, 501] width 767 height 1002
click at [44, 32] on icon "open drawer" at bounding box center [45, 32] width 21 height 14
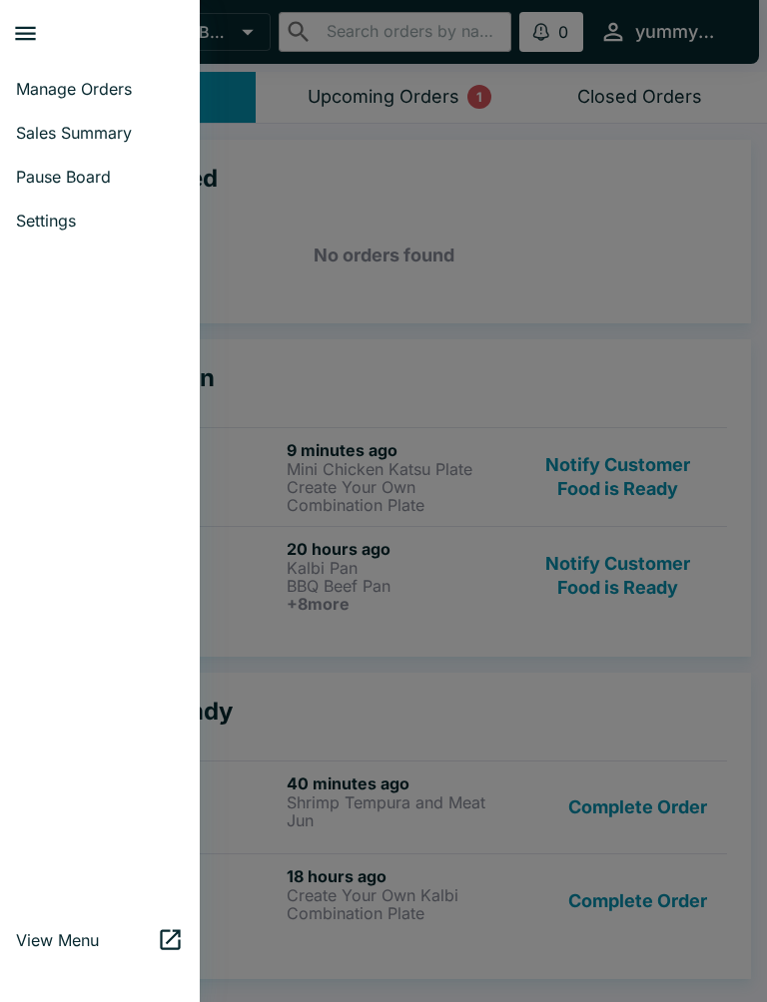
click at [510, 383] on div at bounding box center [383, 501] width 767 height 1002
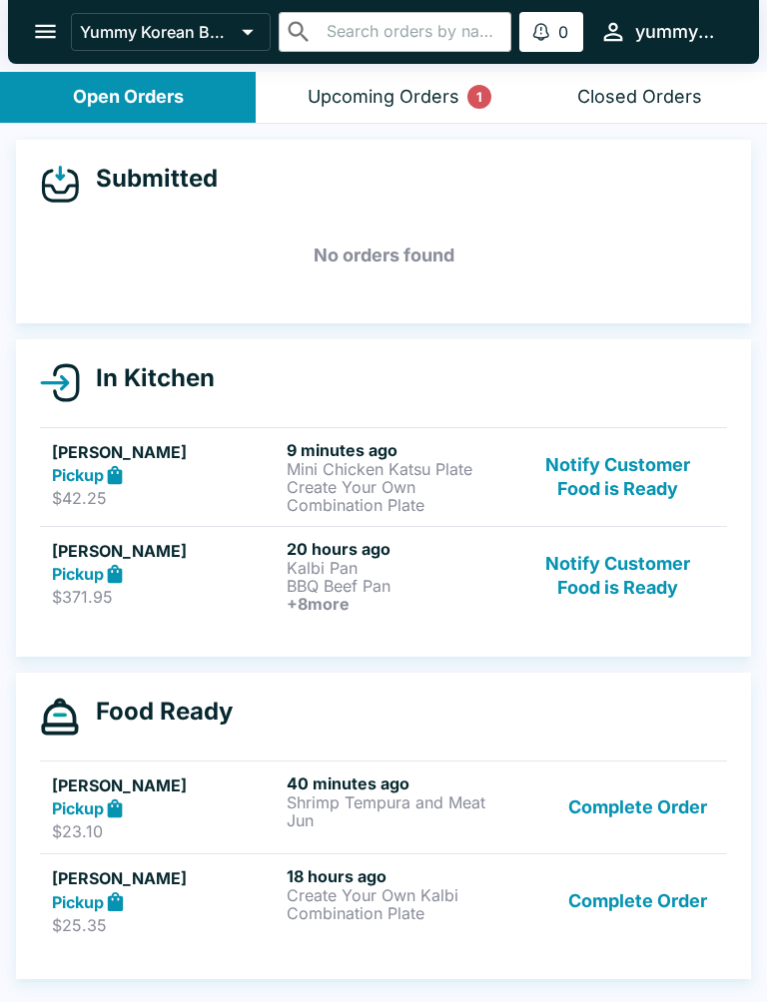
click at [333, 601] on h6 "+ 8 more" at bounding box center [400, 604] width 227 height 18
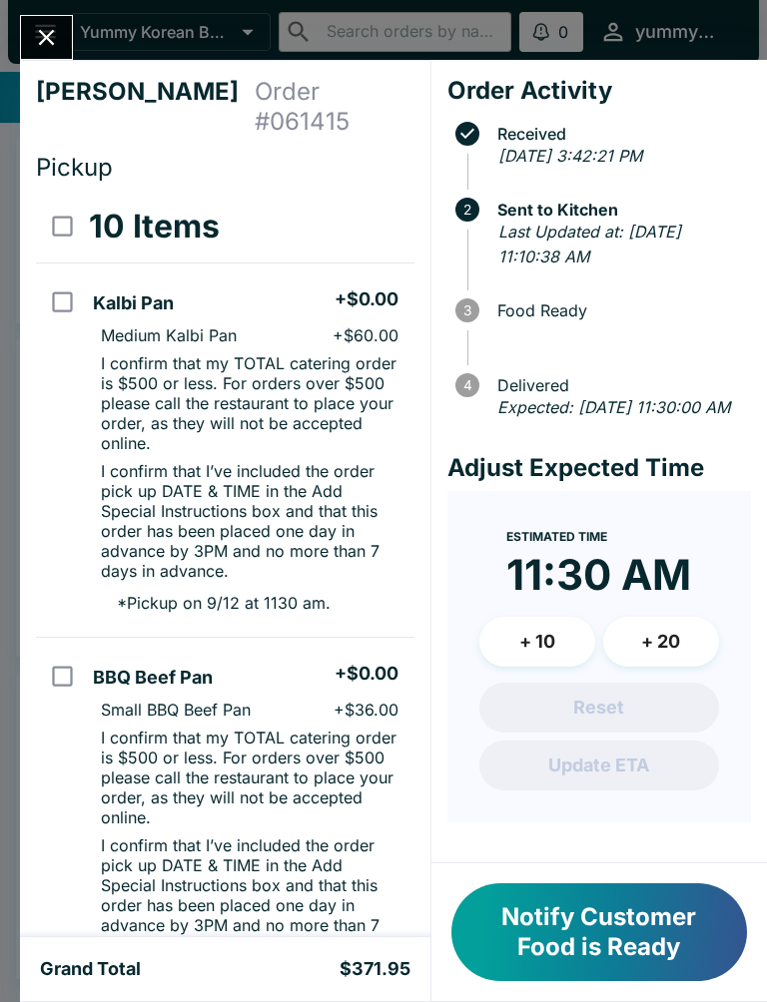
click at [670, 421] on div "Expected: [DATE] 11:30:00 AM" at bounding box center [620, 408] width 246 height 26
click at [627, 468] on div "Order Activity Received [DATE] 3:42:21 PM 2 Sent to Kitchen Last Updated at: [D…" at bounding box center [598, 462] width 335 height 804
click at [646, 457] on div "Order Activity Received [DATE] 3:42:21 PM 2 Sent to Kitchen Last Updated at: [D…" at bounding box center [598, 462] width 335 height 804
